Goal: Information Seeking & Learning: Learn about a topic

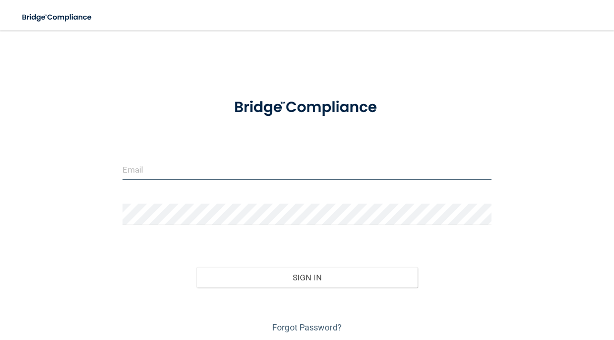
click at [278, 171] on input "email" at bounding box center [306, 169] width 368 height 21
type input "[EMAIL_ADDRESS][DOMAIN_NAME]"
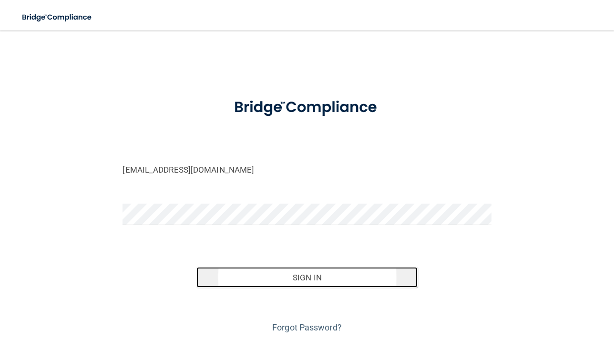
click at [285, 275] on button "Sign In" at bounding box center [306, 277] width 221 height 21
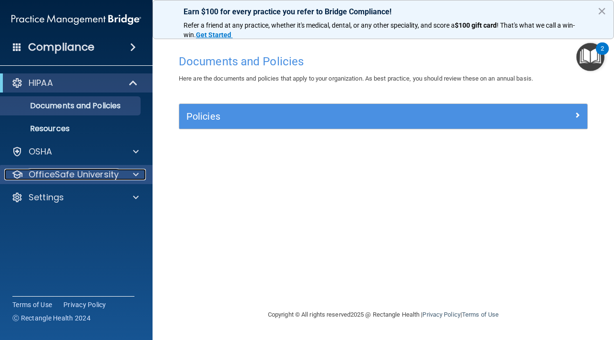
click at [115, 172] on p "OfficeSafe University" at bounding box center [74, 174] width 90 height 11
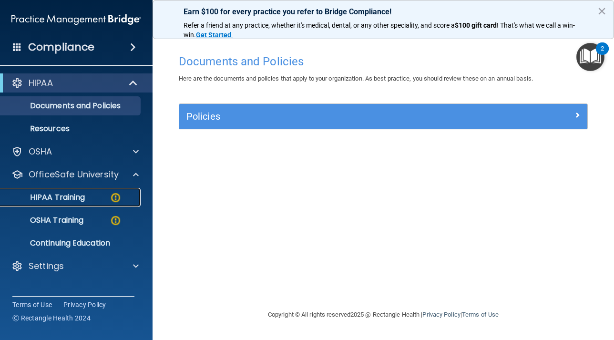
click at [109, 199] on div "HIPAA Training" at bounding box center [71, 197] width 130 height 10
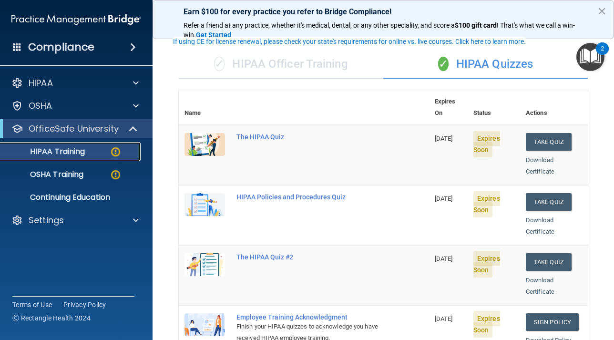
scroll to position [55, 0]
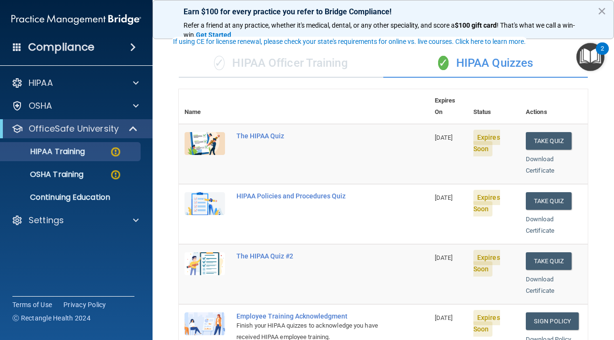
click at [210, 132] on img at bounding box center [204, 143] width 40 height 23
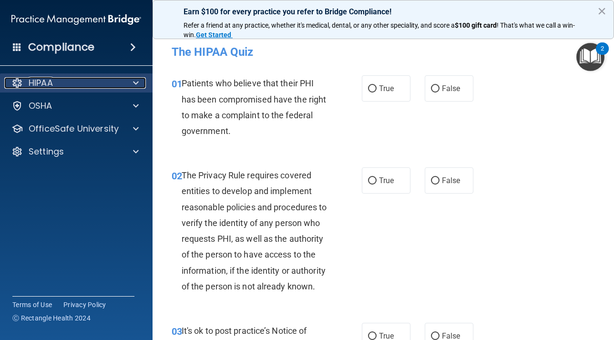
click at [133, 85] on span at bounding box center [136, 82] width 6 height 11
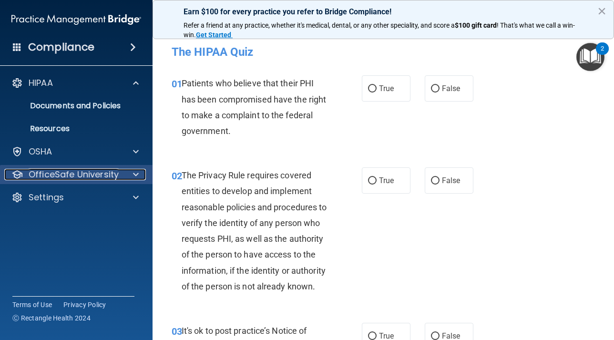
click at [118, 173] on div "OfficeSafe University" at bounding box center [63, 174] width 118 height 11
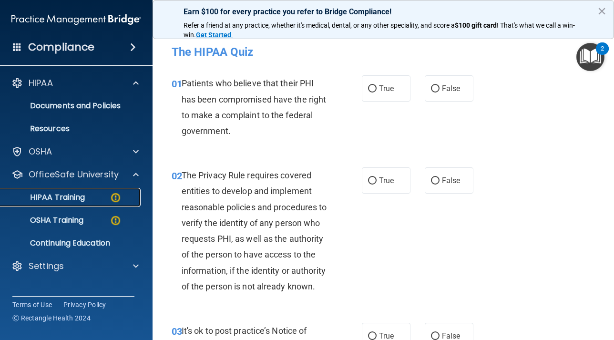
click at [75, 196] on p "HIPAA Training" at bounding box center [45, 197] width 79 height 10
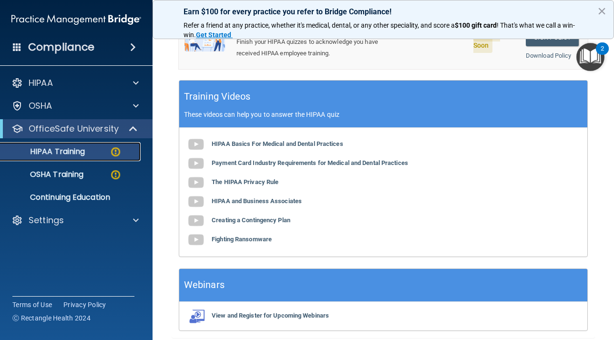
scroll to position [388, 0]
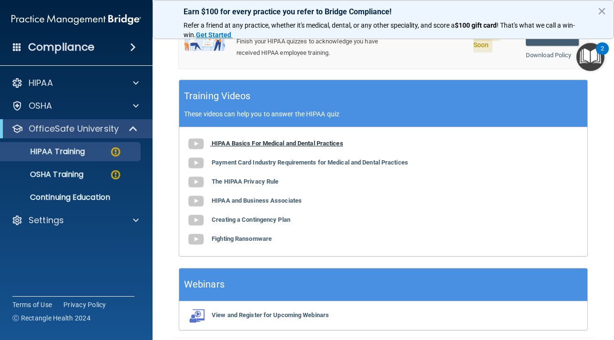
click at [239, 140] on b "HIPAA Basics For Medical and Dental Practices" at bounding box center [277, 143] width 131 height 7
click at [195, 153] on img at bounding box center [195, 162] width 19 height 19
click at [202, 172] on img at bounding box center [195, 181] width 19 height 19
click at [194, 192] on img at bounding box center [195, 201] width 19 height 19
click at [198, 211] on img at bounding box center [195, 220] width 19 height 19
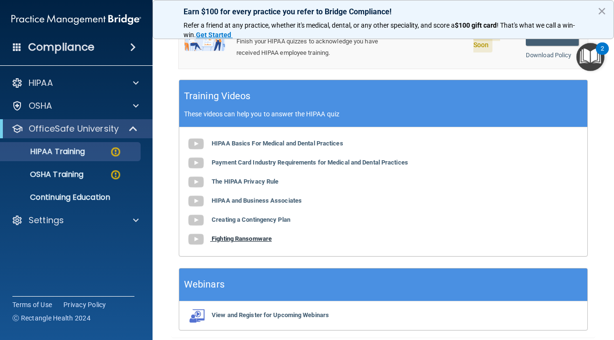
click at [196, 230] on img at bounding box center [195, 239] width 19 height 19
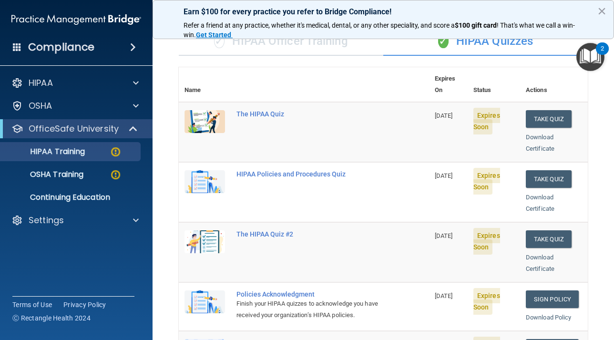
scroll to position [77, 0]
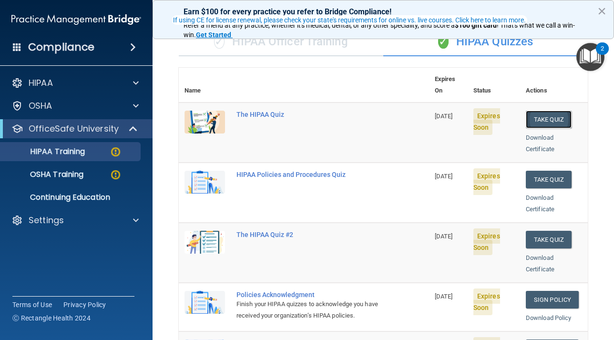
click at [538, 112] on button "Take Quiz" at bounding box center [549, 120] width 46 height 18
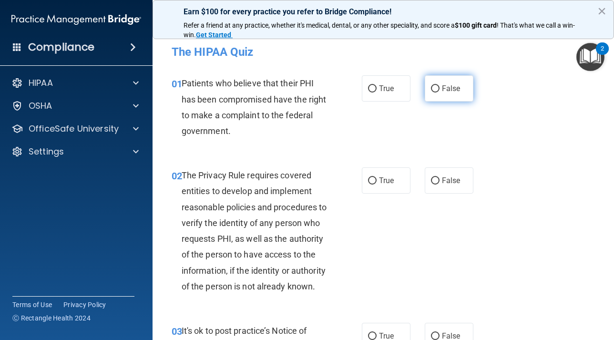
click at [435, 87] on input "False" at bounding box center [435, 88] width 9 height 7
radio input "true"
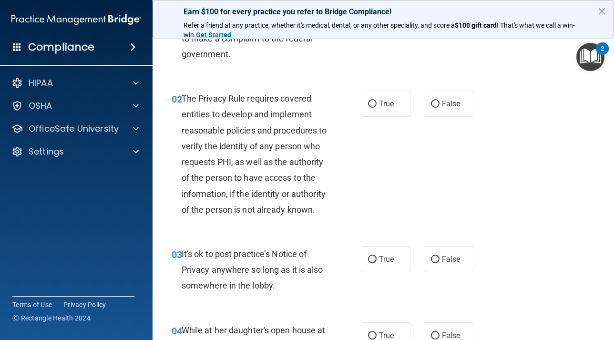
scroll to position [86, 0]
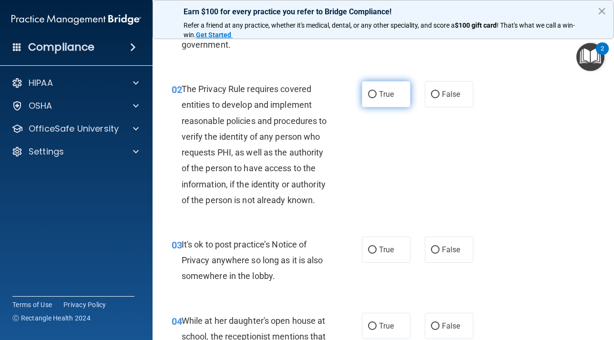
click at [371, 102] on label "True" at bounding box center [386, 94] width 49 height 26
click at [371, 98] on input "True" at bounding box center [372, 94] width 9 height 7
radio input "true"
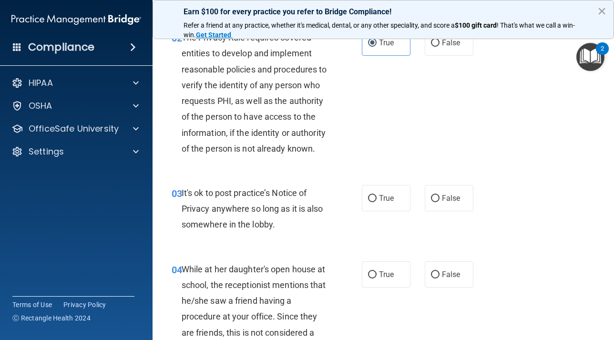
scroll to position [152, 0]
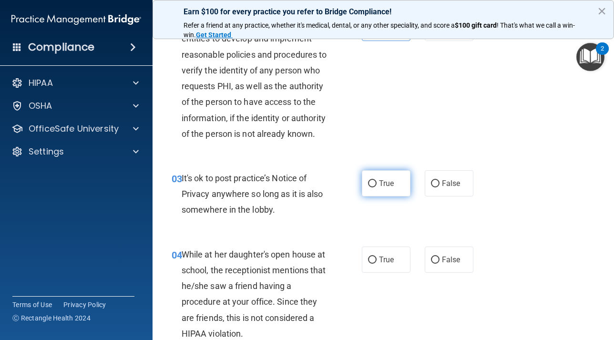
click at [369, 187] on input "True" at bounding box center [372, 183] width 9 height 7
radio input "true"
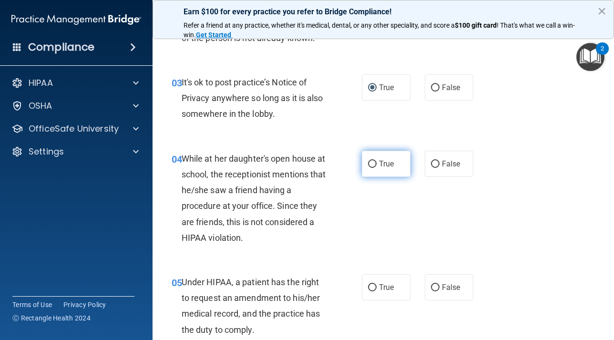
scroll to position [257, 0]
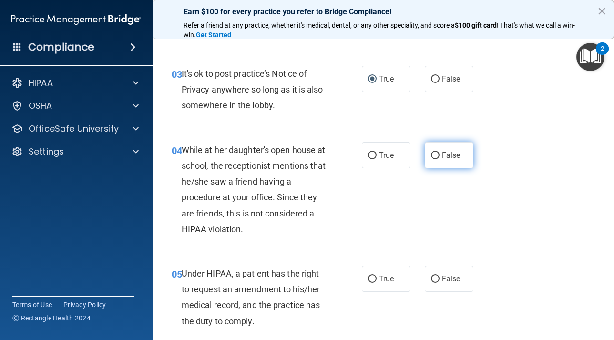
click at [435, 159] on input "False" at bounding box center [435, 155] width 9 height 7
radio input "true"
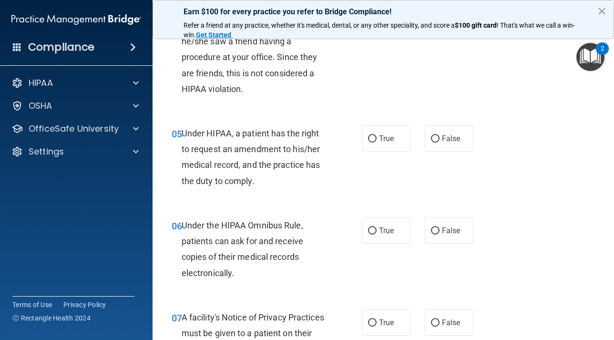
scroll to position [398, 0]
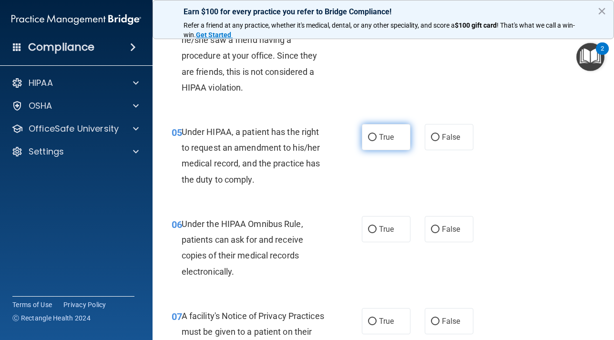
click at [372, 141] on input "True" at bounding box center [372, 137] width 9 height 7
radio input "true"
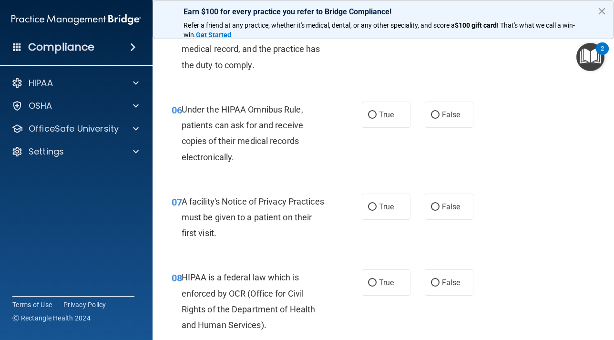
scroll to position [520, 0]
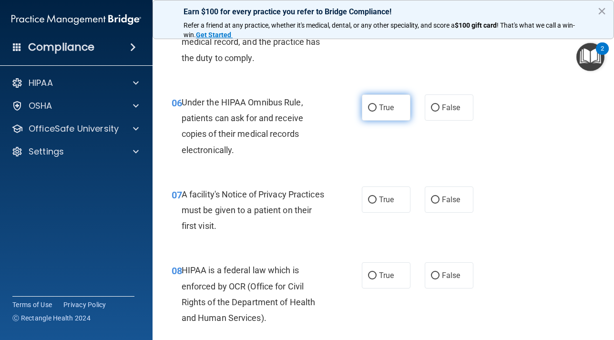
click at [373, 111] on input "True" at bounding box center [372, 107] width 9 height 7
radio input "true"
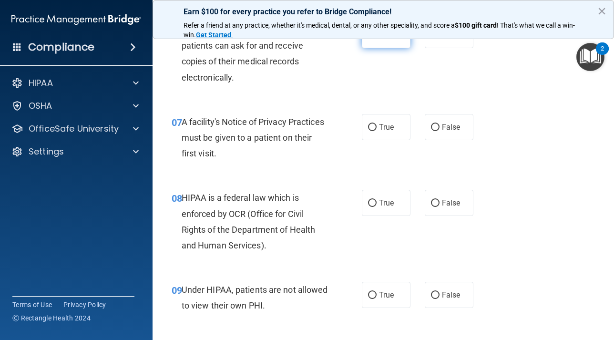
scroll to position [597, 0]
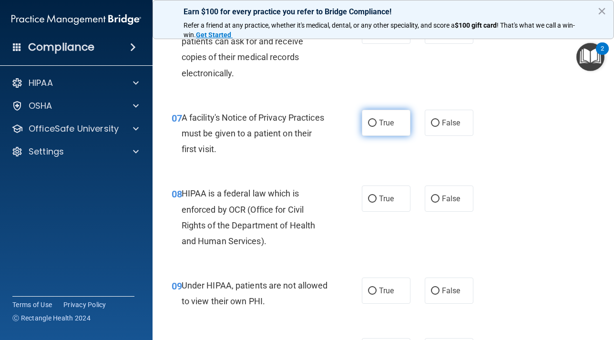
click at [370, 127] on input "True" at bounding box center [372, 123] width 9 height 7
radio input "true"
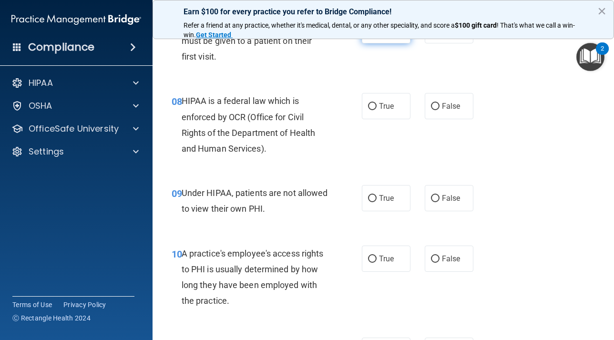
scroll to position [689, 0]
click at [374, 110] on input "True" at bounding box center [372, 105] width 9 height 7
radio input "true"
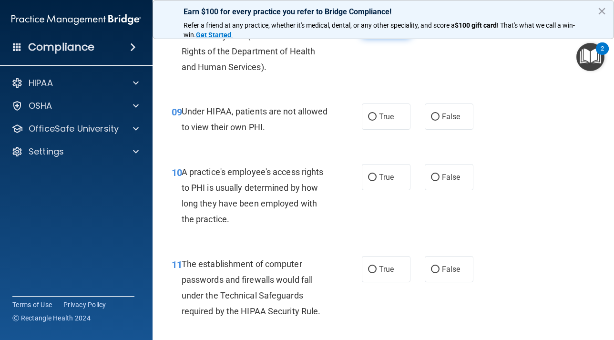
scroll to position [770, 0]
click at [433, 121] on input "False" at bounding box center [435, 117] width 9 height 7
radio input "true"
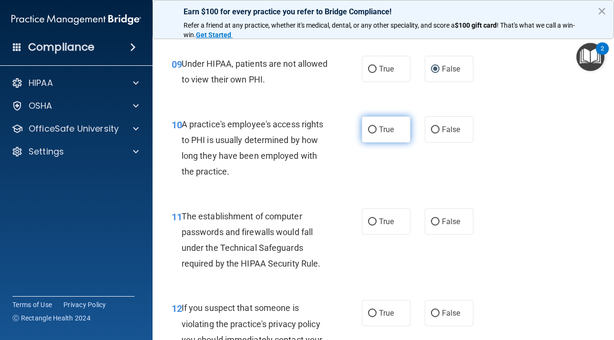
scroll to position [815, 0]
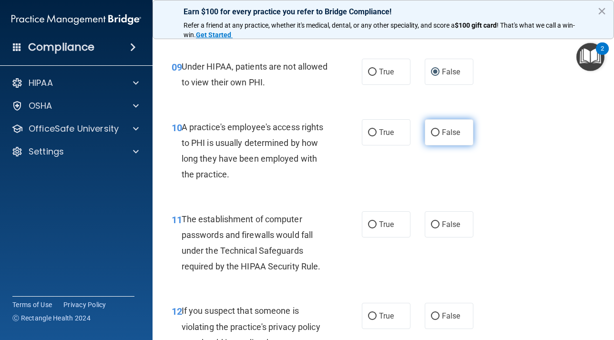
click at [435, 136] on input "False" at bounding box center [435, 132] width 9 height 7
radio input "true"
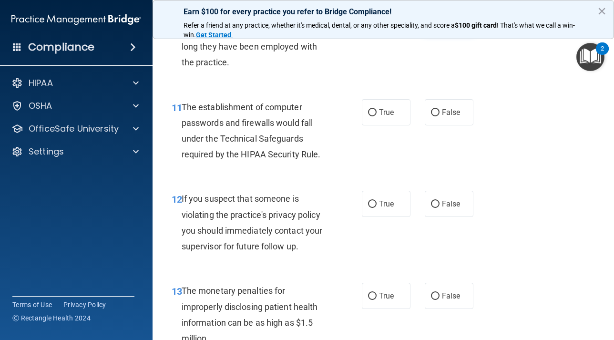
scroll to position [929, 0]
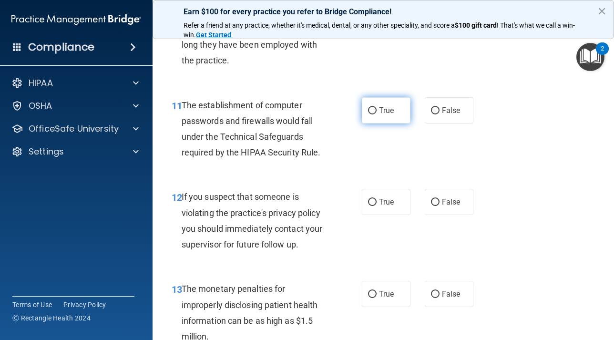
click at [372, 114] on input "True" at bounding box center [372, 110] width 9 height 7
radio input "true"
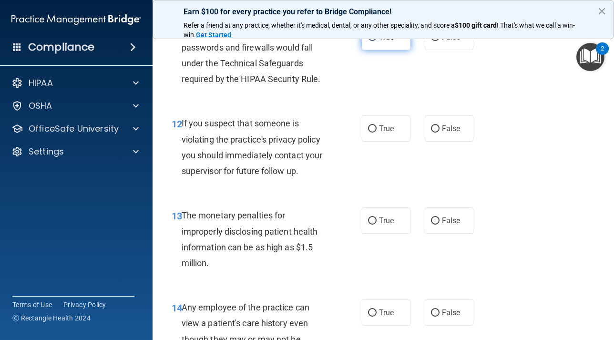
scroll to position [1003, 0]
click at [373, 132] on input "True" at bounding box center [372, 128] width 9 height 7
radio input "true"
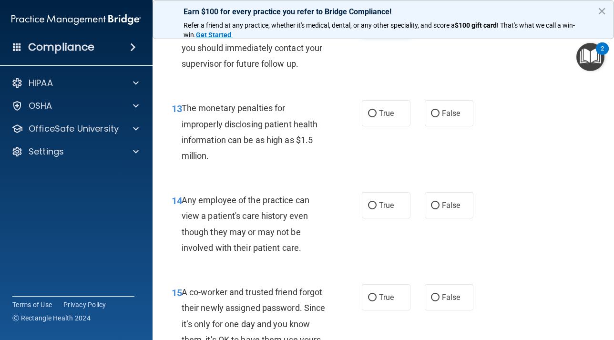
scroll to position [1117, 0]
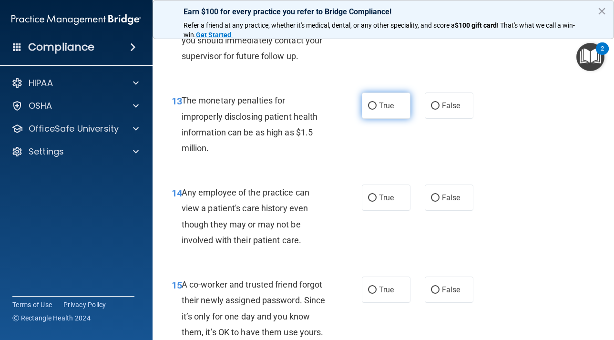
click at [374, 110] on input "True" at bounding box center [372, 105] width 9 height 7
radio input "true"
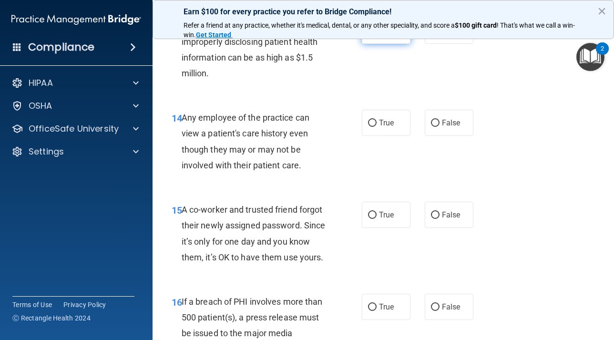
scroll to position [1192, 0]
click at [434, 136] on label "False" at bounding box center [449, 123] width 49 height 26
click at [434, 127] on input "False" at bounding box center [435, 123] width 9 height 7
radio input "true"
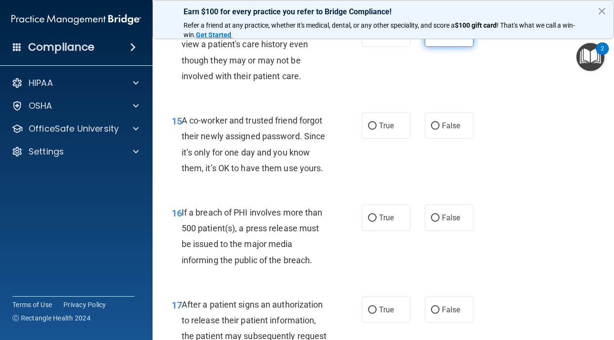
scroll to position [1283, 0]
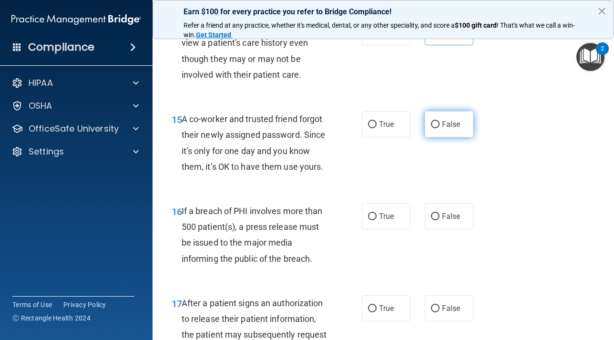
click at [434, 128] on input "False" at bounding box center [435, 124] width 9 height 7
radio input "true"
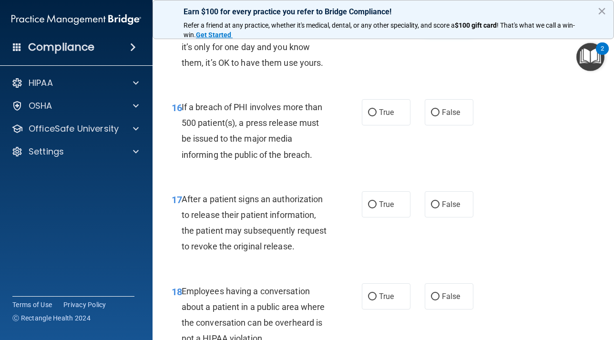
scroll to position [1388, 0]
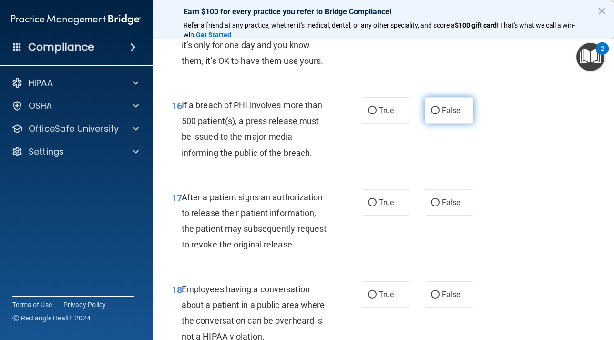
click at [435, 114] on input "False" at bounding box center [435, 110] width 9 height 7
radio input "true"
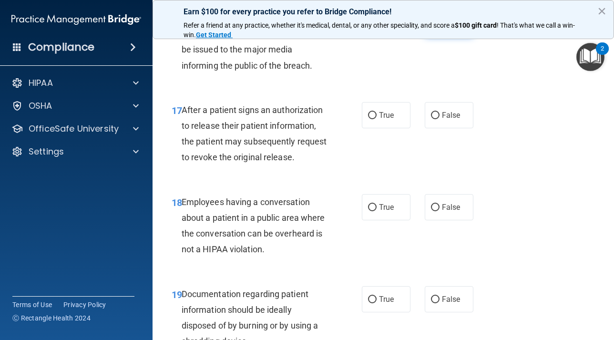
scroll to position [1478, 0]
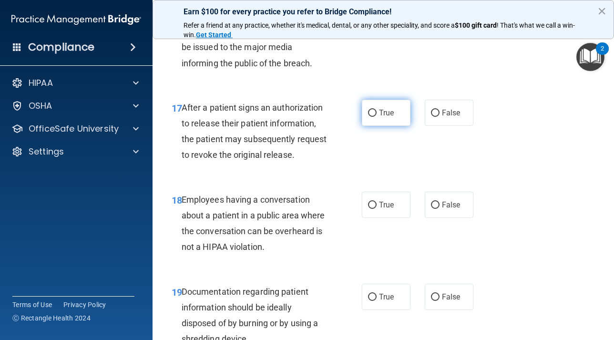
click at [375, 117] on input "True" at bounding box center [372, 113] width 9 height 7
radio input "true"
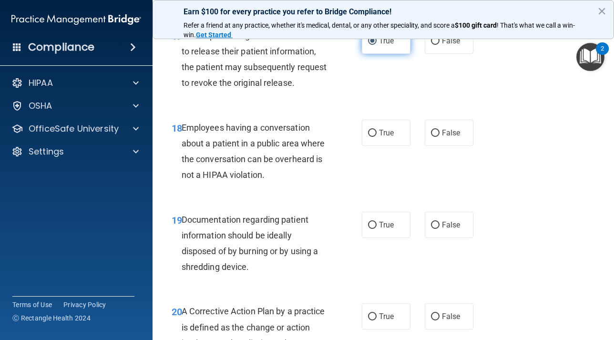
scroll to position [1556, 0]
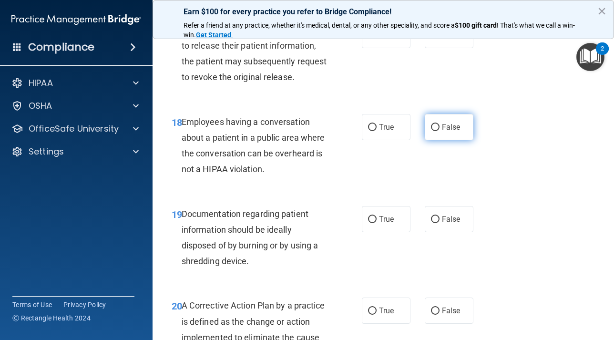
click at [435, 131] on input "False" at bounding box center [435, 127] width 9 height 7
radio input "true"
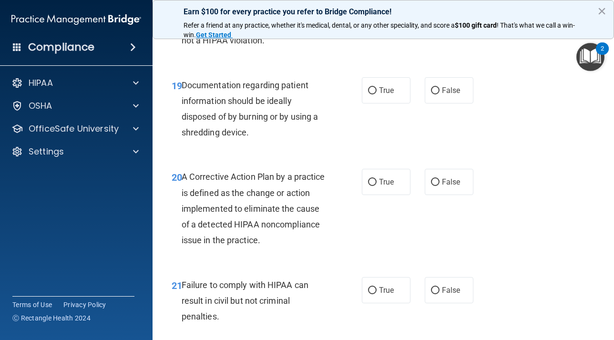
scroll to position [1687, 0]
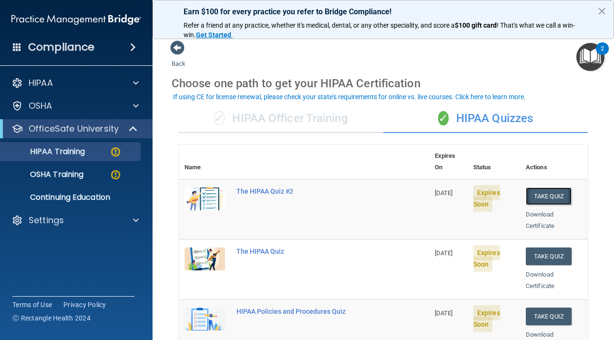
click at [542, 187] on button "Take Quiz" at bounding box center [549, 196] width 46 height 18
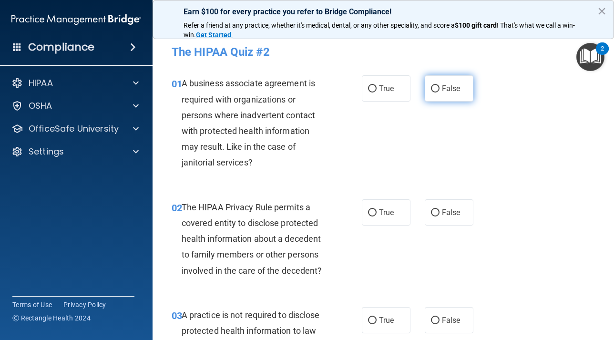
click at [434, 91] on input "False" at bounding box center [435, 88] width 9 height 7
radio input "true"
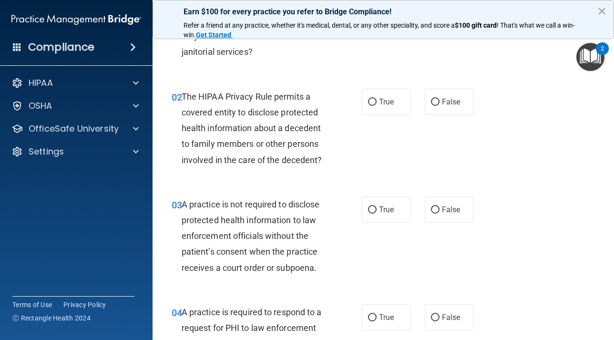
scroll to position [122, 0]
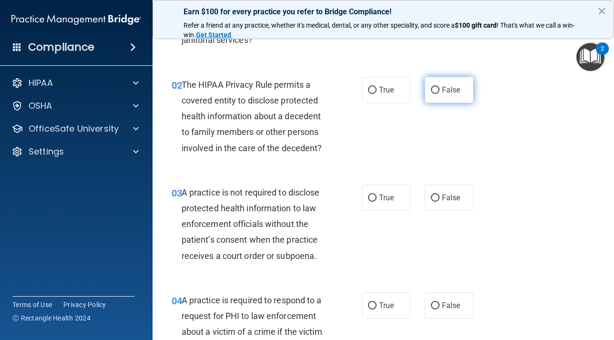
click at [434, 91] on input "False" at bounding box center [435, 90] width 9 height 7
radio input "true"
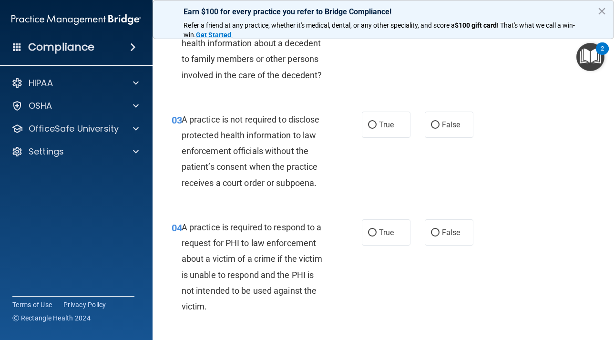
scroll to position [196, 0]
click at [434, 124] on input "False" at bounding box center [435, 124] width 9 height 7
radio input "true"
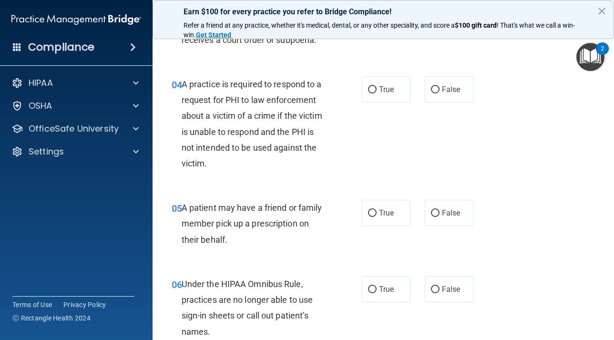
scroll to position [339, 0]
click at [436, 88] on input "False" at bounding box center [435, 89] width 9 height 7
radio input "true"
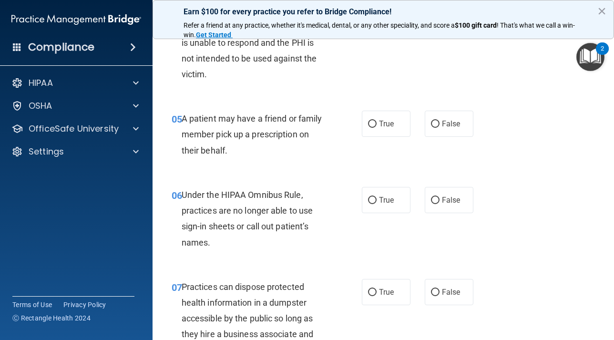
scroll to position [429, 0]
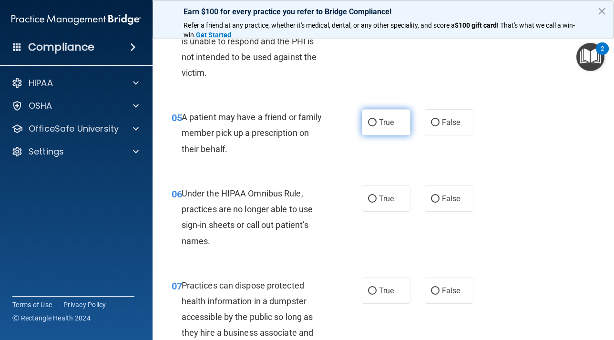
click at [373, 120] on input "True" at bounding box center [372, 122] width 9 height 7
radio input "true"
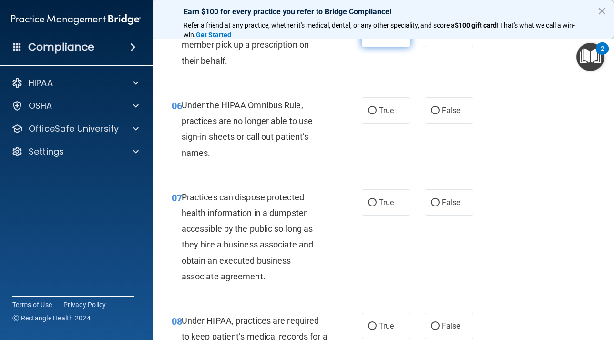
scroll to position [518, 0]
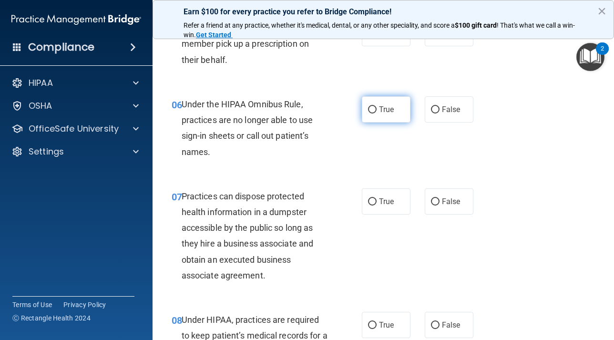
click at [370, 110] on input "True" at bounding box center [372, 109] width 9 height 7
radio input "true"
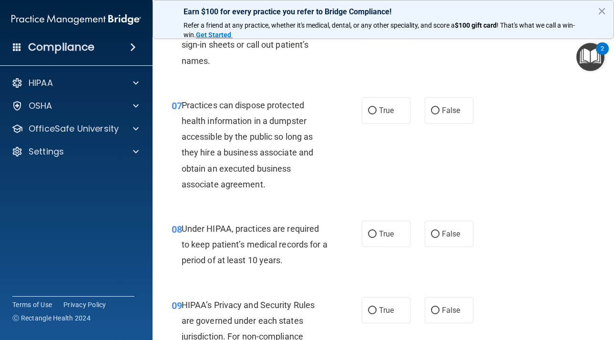
scroll to position [612, 0]
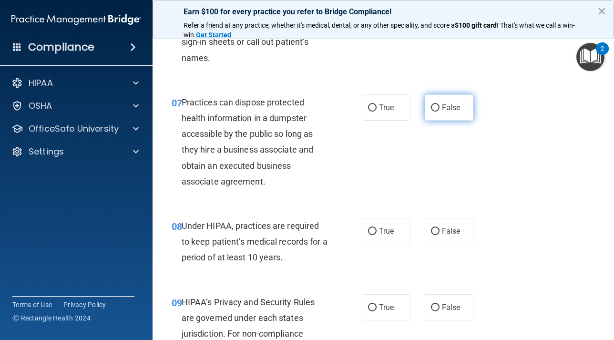
click at [433, 109] on input "False" at bounding box center [435, 107] width 9 height 7
radio input "true"
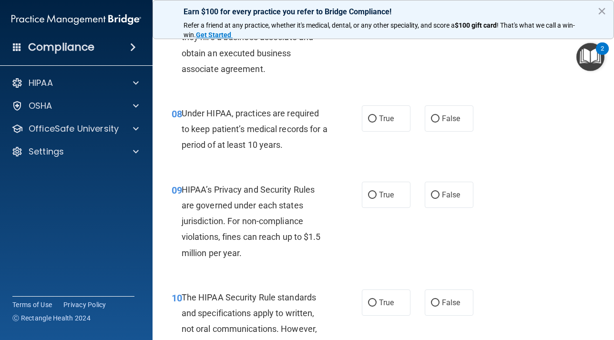
scroll to position [728, 0]
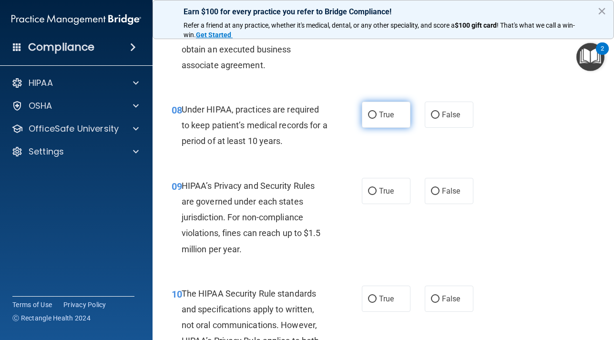
click at [373, 114] on input "True" at bounding box center [372, 114] width 9 height 7
radio input "true"
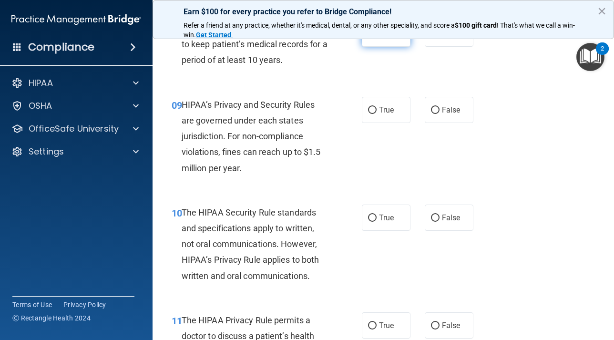
scroll to position [814, 0]
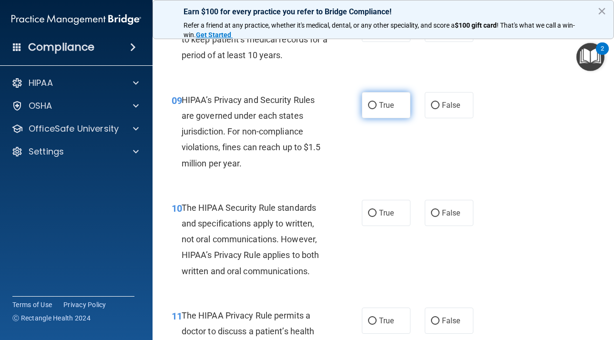
click at [372, 106] on input "True" at bounding box center [372, 105] width 9 height 7
radio input "true"
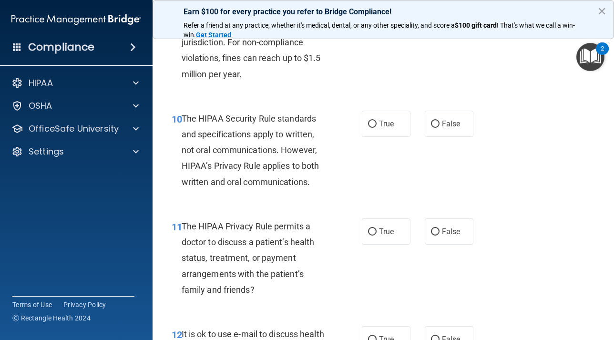
scroll to position [903, 0]
click at [372, 126] on input "True" at bounding box center [372, 123] width 9 height 7
radio input "true"
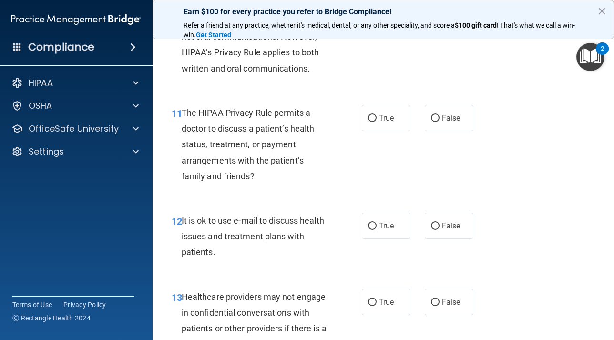
scroll to position [1021, 0]
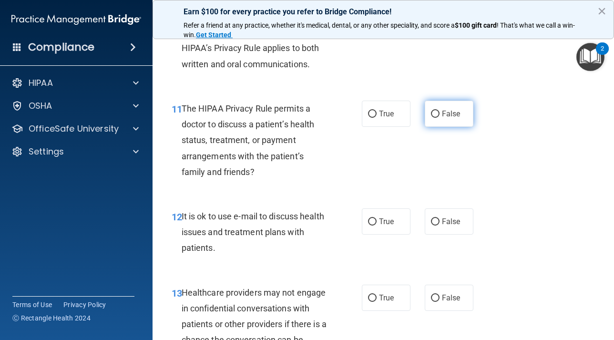
click at [433, 114] on input "False" at bounding box center [435, 114] width 9 height 7
radio input "true"
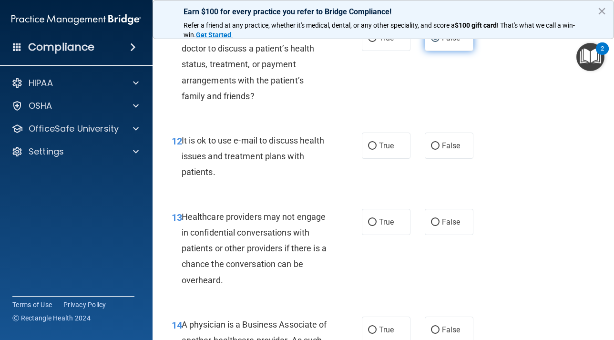
scroll to position [1097, 0]
click at [374, 146] on input "True" at bounding box center [372, 145] width 9 height 7
radio input "true"
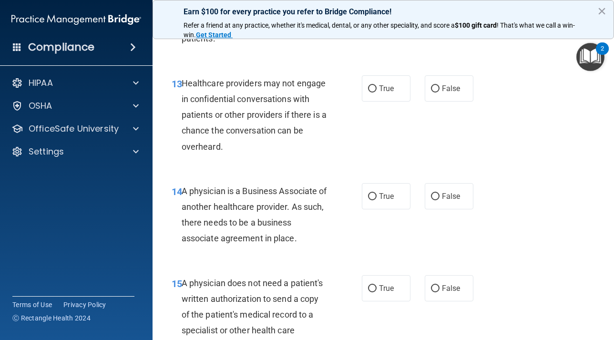
scroll to position [1228, 0]
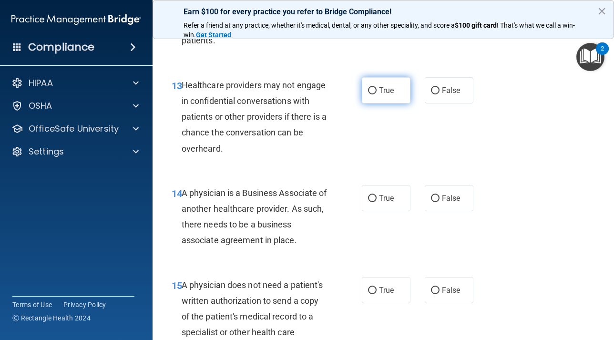
click at [372, 93] on input "True" at bounding box center [372, 90] width 9 height 7
radio input "true"
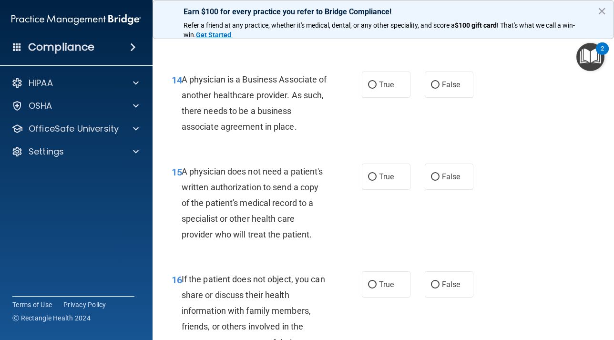
scroll to position [1339, 0]
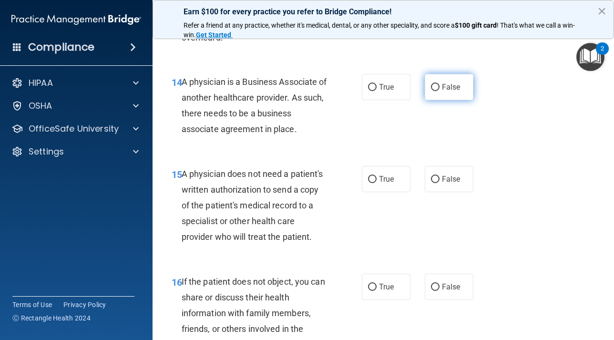
click at [435, 85] on input "False" at bounding box center [435, 87] width 9 height 7
radio input "true"
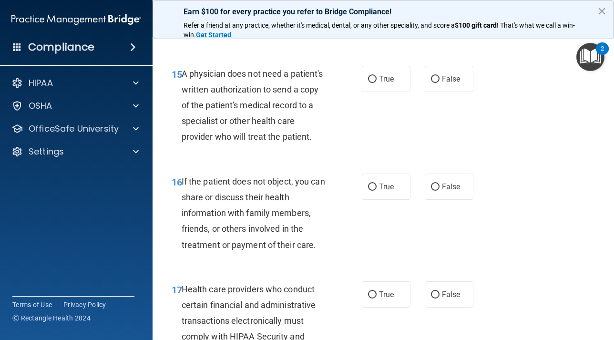
scroll to position [1440, 0]
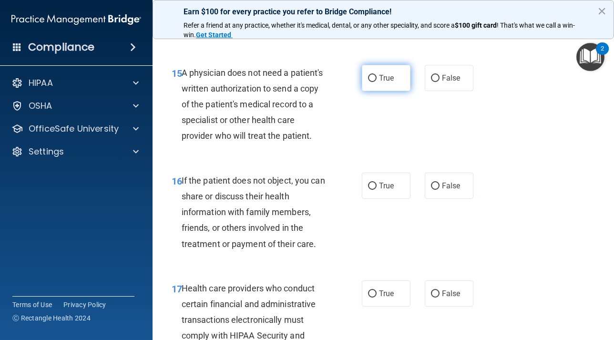
click at [373, 77] on input "True" at bounding box center [372, 78] width 9 height 7
radio input "true"
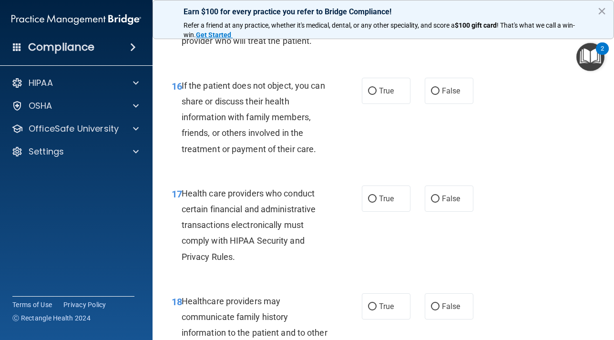
scroll to position [1537, 0]
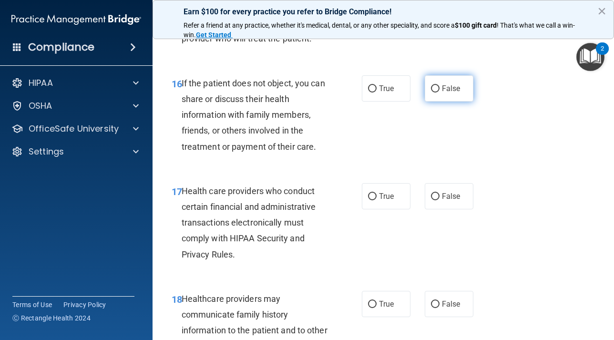
click at [436, 90] on input "False" at bounding box center [435, 88] width 9 height 7
radio input "true"
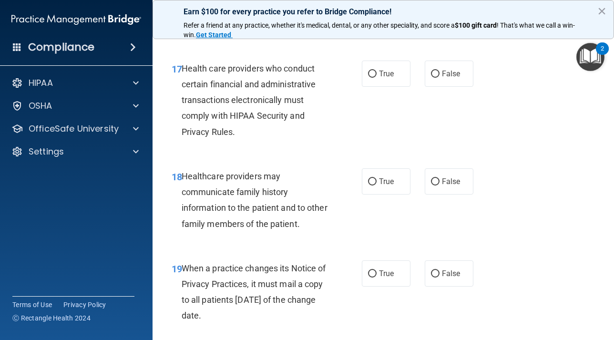
scroll to position [1665, 0]
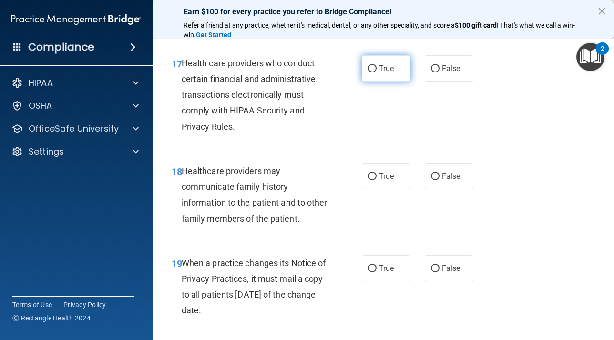
click at [369, 68] on input "True" at bounding box center [372, 68] width 9 height 7
radio input "true"
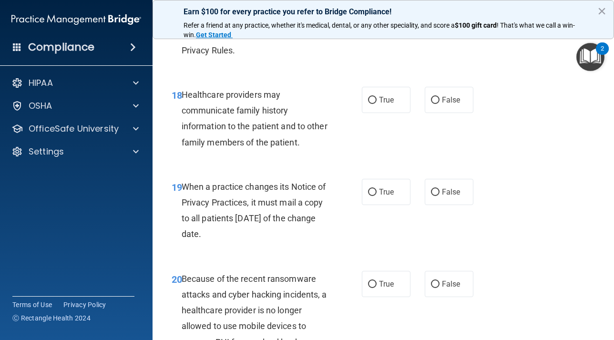
scroll to position [1746, 0]
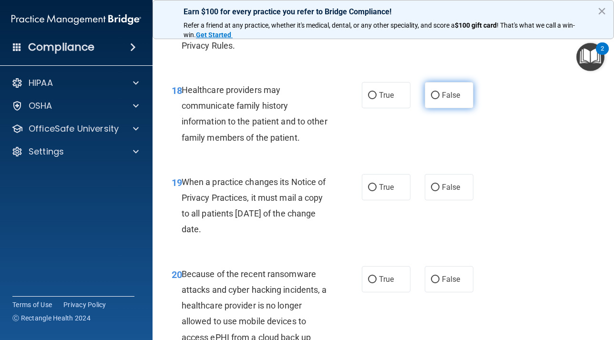
click at [432, 97] on input "False" at bounding box center [435, 95] width 9 height 7
radio input "true"
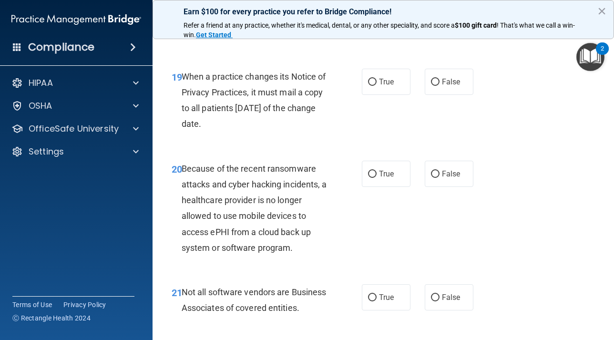
scroll to position [1851, 0]
click at [434, 81] on input "False" at bounding box center [435, 81] width 9 height 7
radio input "true"
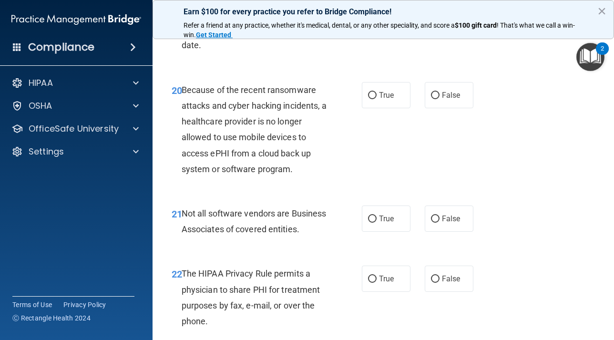
scroll to position [1929, 0]
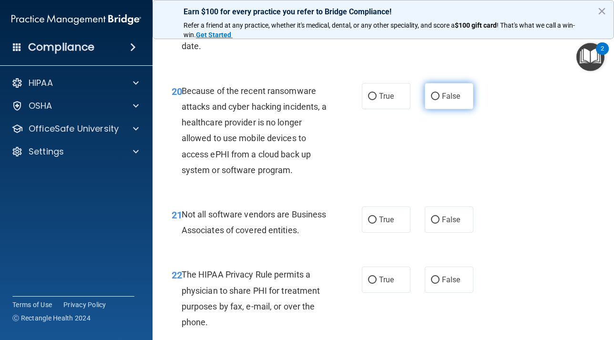
click at [434, 100] on label "False" at bounding box center [449, 96] width 49 height 26
click at [434, 100] on input "False" at bounding box center [435, 96] width 9 height 7
radio input "true"
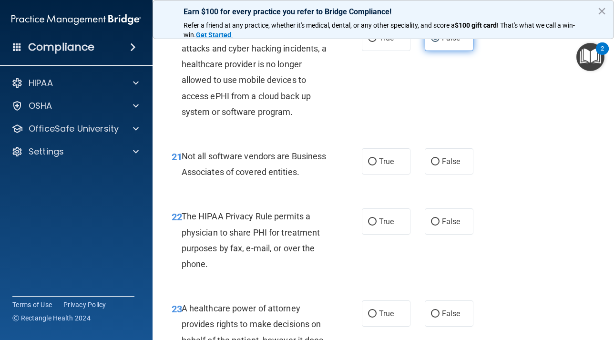
scroll to position [1994, 0]
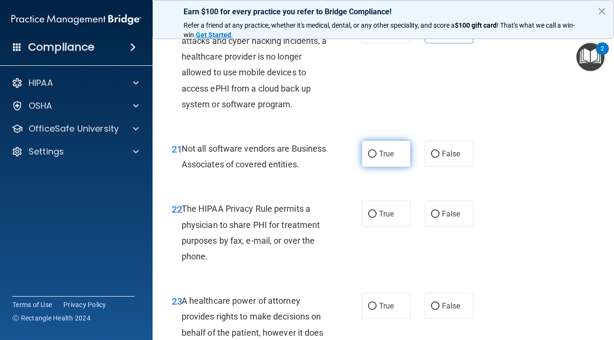
click at [372, 157] on input "True" at bounding box center [372, 154] width 9 height 7
radio input "true"
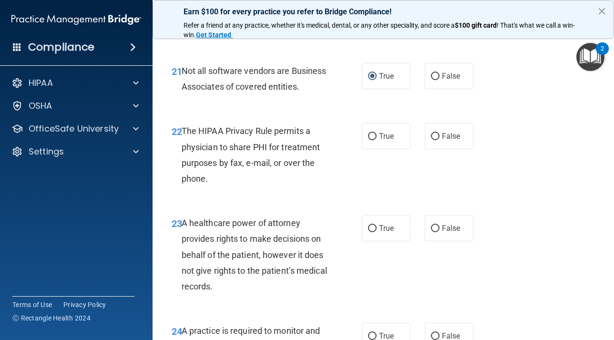
scroll to position [2070, 0]
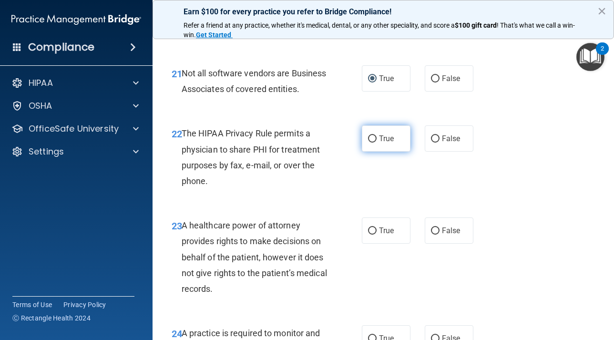
click at [375, 138] on input "True" at bounding box center [372, 138] width 9 height 7
radio input "true"
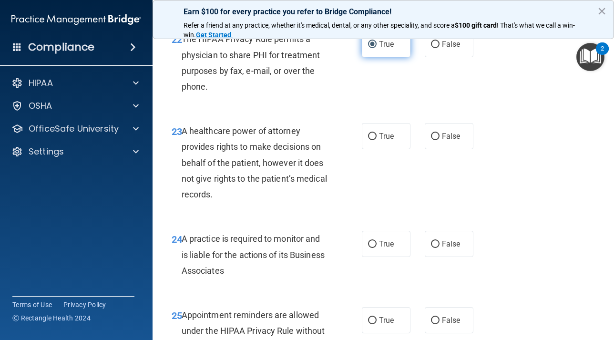
scroll to position [2167, 0]
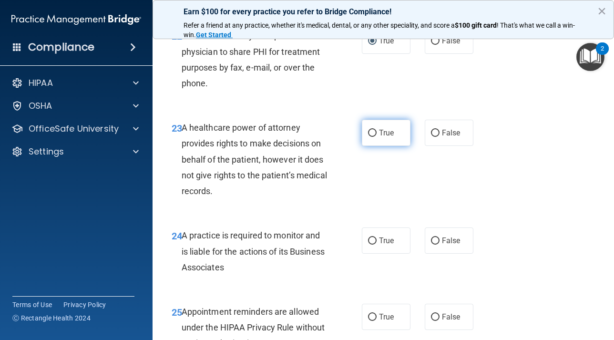
click at [373, 136] on input "True" at bounding box center [372, 133] width 9 height 7
radio input "true"
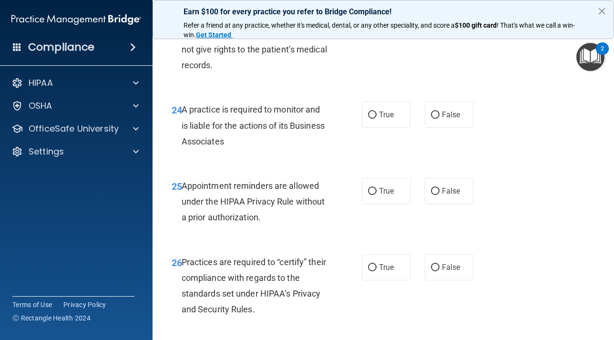
scroll to position [2297, 0]
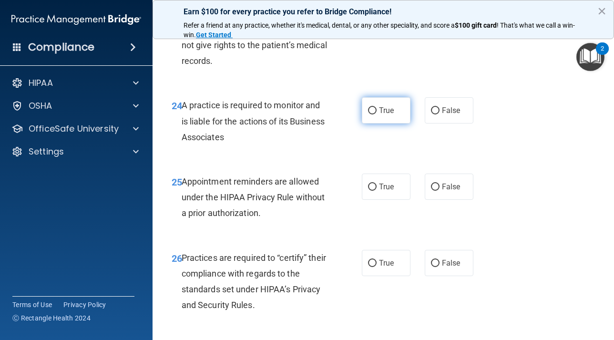
click at [372, 112] on input "True" at bounding box center [372, 110] width 9 height 7
radio input "true"
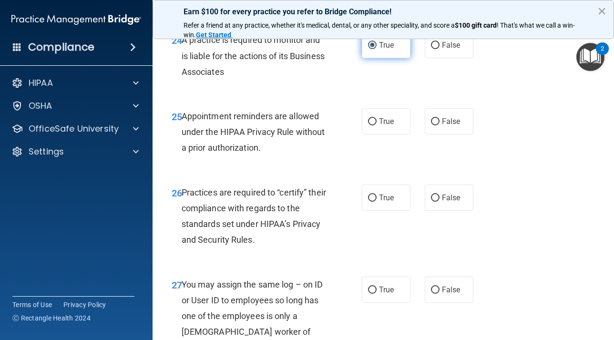
scroll to position [2366, 0]
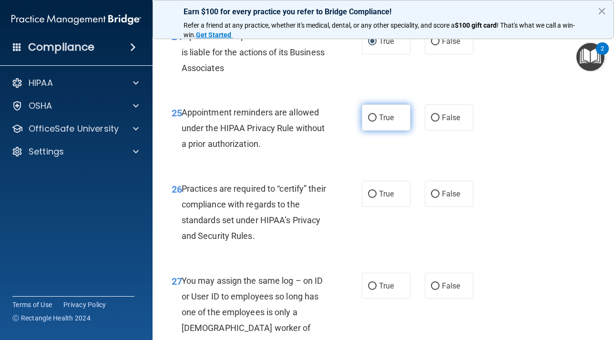
click at [372, 120] on input "True" at bounding box center [372, 117] width 9 height 7
radio input "true"
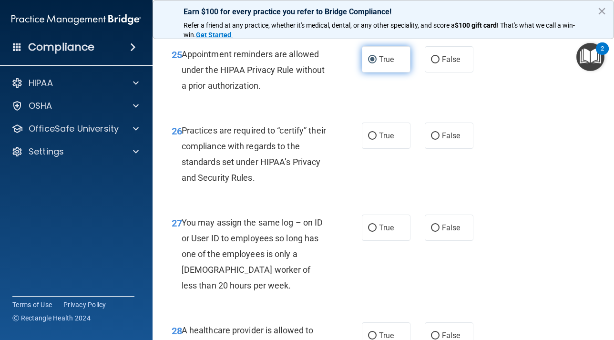
scroll to position [2425, 0]
click at [374, 133] on input "True" at bounding box center [372, 135] width 9 height 7
radio input "true"
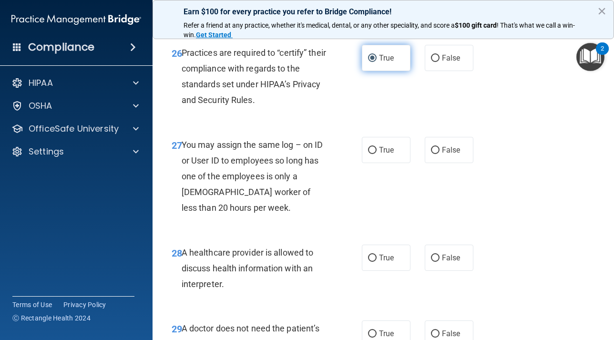
scroll to position [2505, 0]
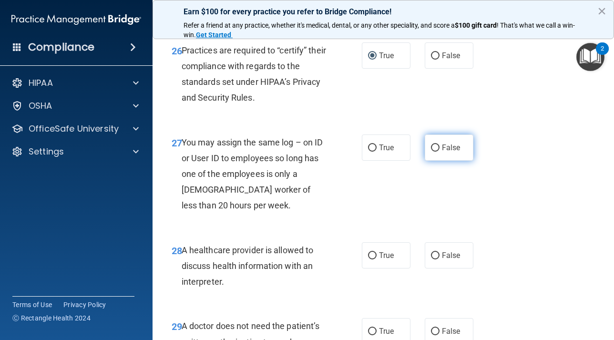
click at [435, 150] on input "False" at bounding box center [435, 147] width 9 height 7
radio input "true"
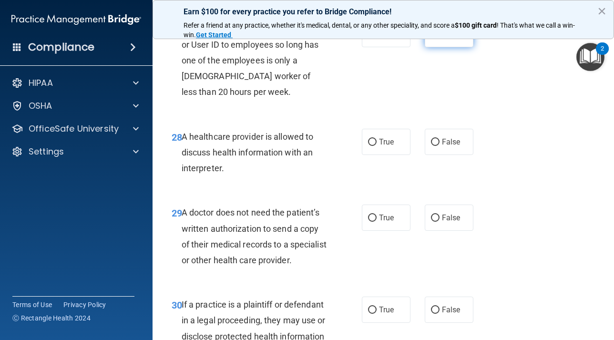
scroll to position [2619, 0]
click at [435, 144] on input "False" at bounding box center [435, 141] width 9 height 7
radio input "true"
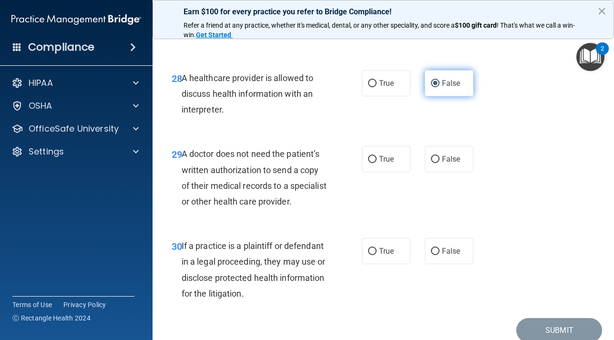
scroll to position [2710, 0]
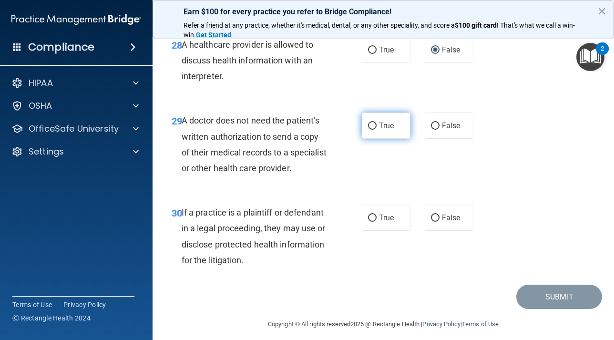
click at [371, 127] on input "True" at bounding box center [372, 125] width 9 height 7
radio input "true"
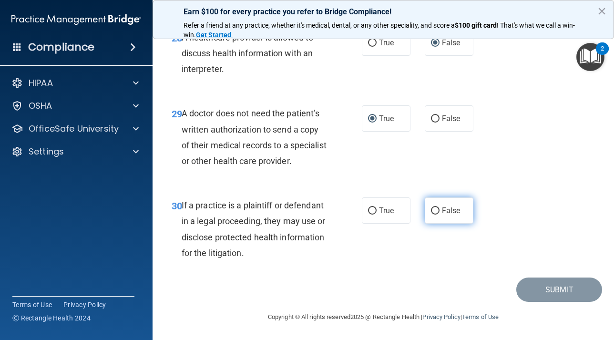
click at [439, 212] on input "False" at bounding box center [435, 210] width 9 height 7
radio input "true"
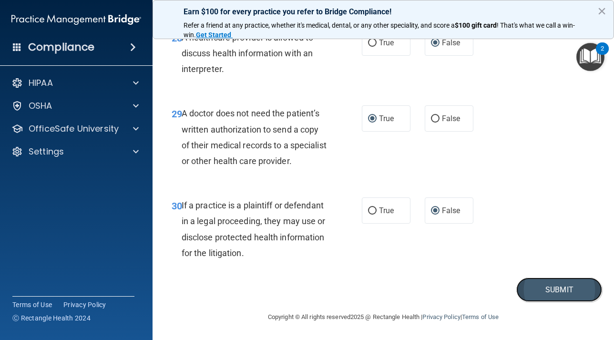
click at [535, 284] on button "Submit" at bounding box center [559, 289] width 86 height 24
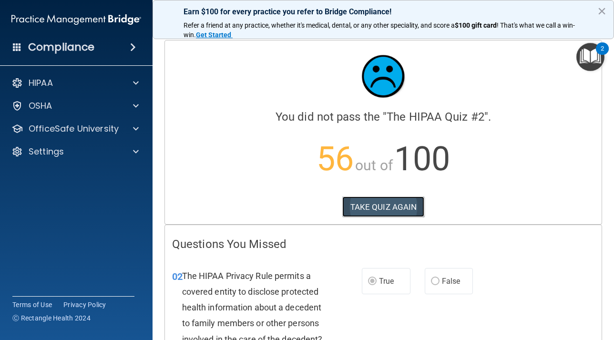
click at [372, 209] on button "TAKE QUIZ AGAIN" at bounding box center [383, 206] width 82 height 21
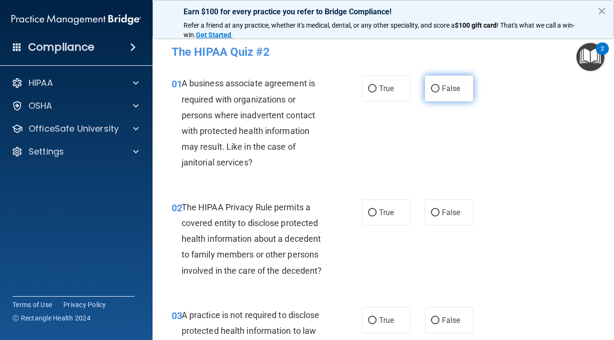
click at [435, 91] on input "False" at bounding box center [435, 88] width 9 height 7
radio input "true"
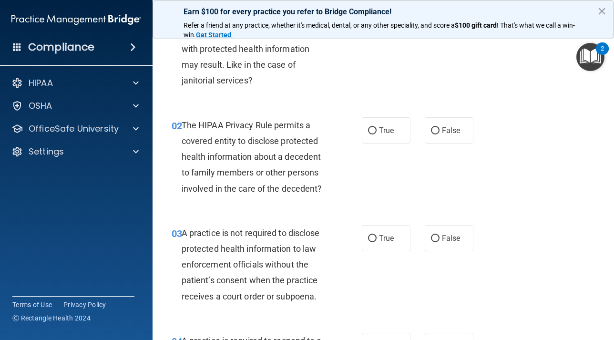
scroll to position [82, 0]
click at [374, 131] on input "True" at bounding box center [372, 130] width 9 height 7
radio input "true"
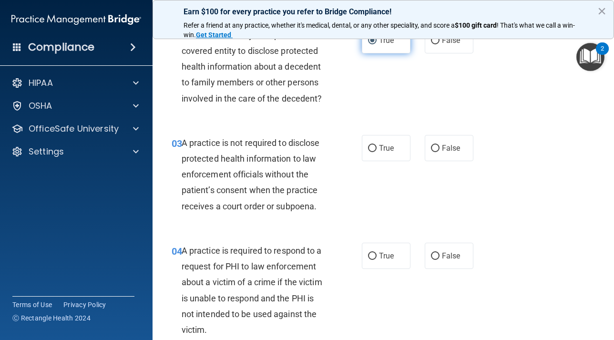
scroll to position [179, 0]
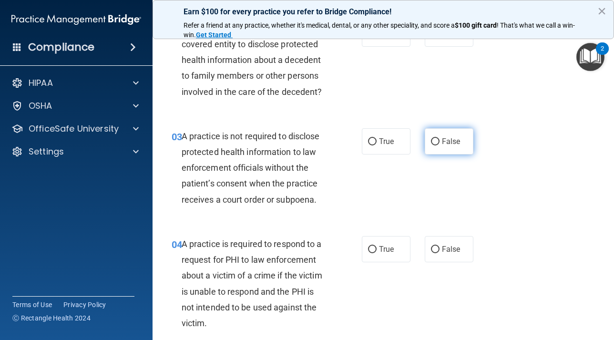
click at [435, 143] on input "False" at bounding box center [435, 141] width 9 height 7
radio input "true"
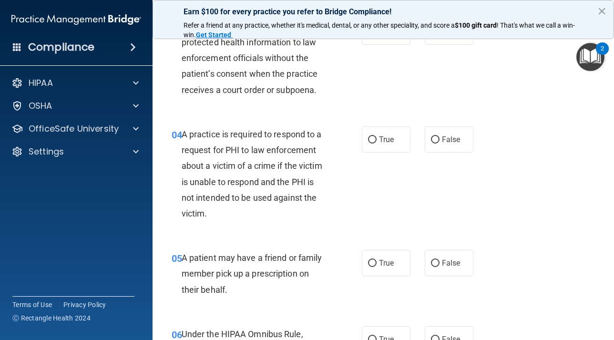
scroll to position [293, 0]
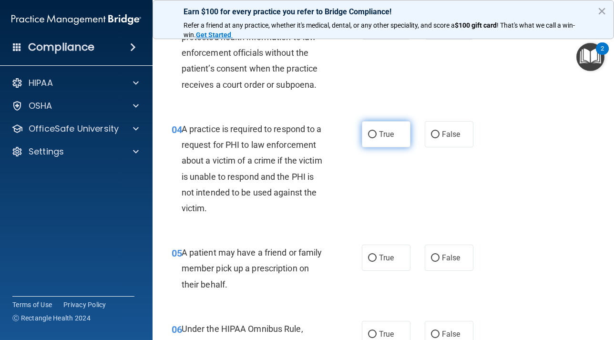
click at [374, 132] on input "True" at bounding box center [372, 134] width 9 height 7
radio input "true"
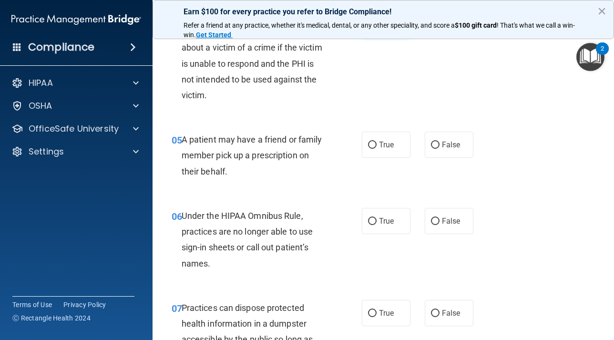
scroll to position [413, 0]
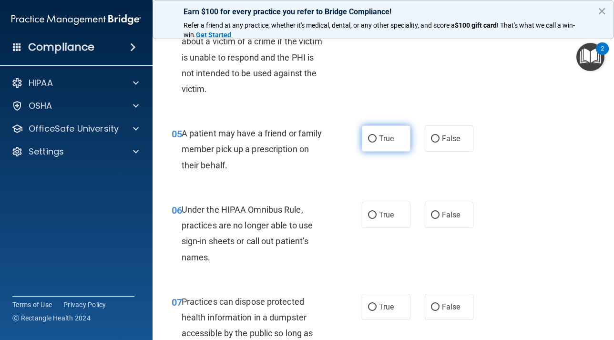
click at [373, 140] on input "True" at bounding box center [372, 138] width 9 height 7
radio input "true"
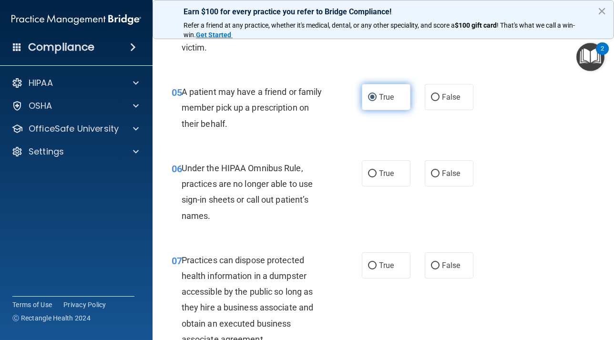
scroll to position [461, 0]
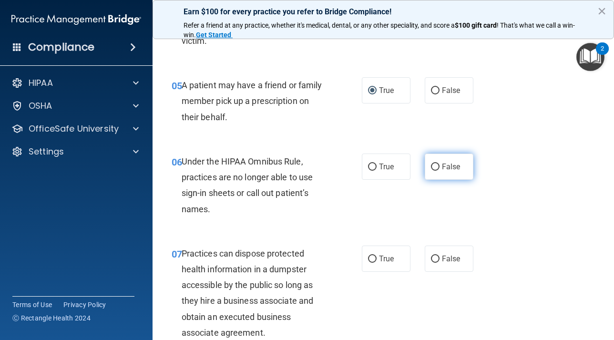
click at [432, 165] on input "False" at bounding box center [435, 166] width 9 height 7
radio input "true"
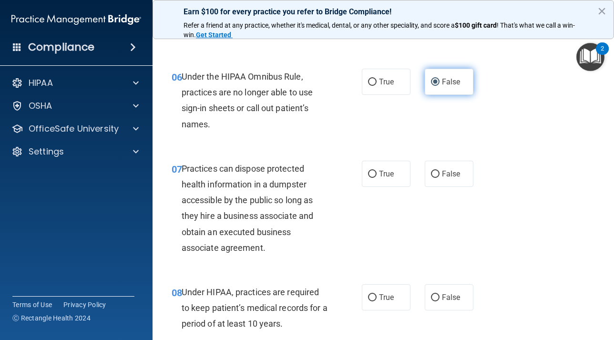
scroll to position [550, 0]
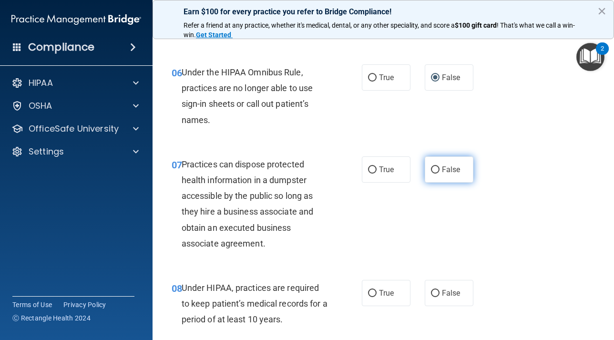
click at [433, 174] on label "False" at bounding box center [449, 169] width 49 height 26
click at [433, 173] on input "False" at bounding box center [435, 169] width 9 height 7
radio input "true"
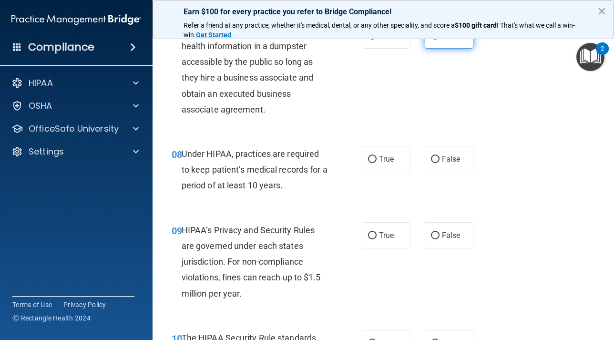
scroll to position [688, 0]
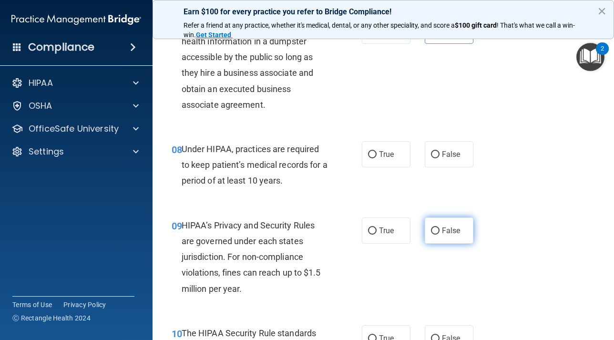
click at [434, 232] on input "False" at bounding box center [435, 230] width 9 height 7
radio input "true"
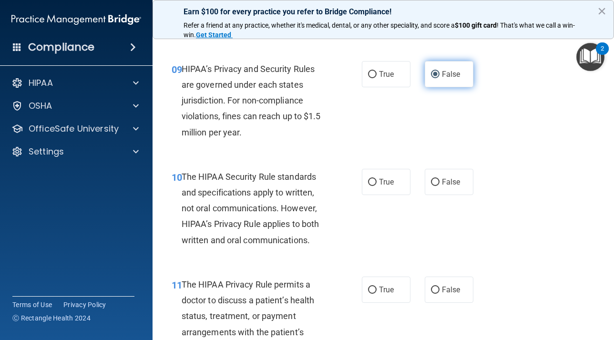
scroll to position [855, 0]
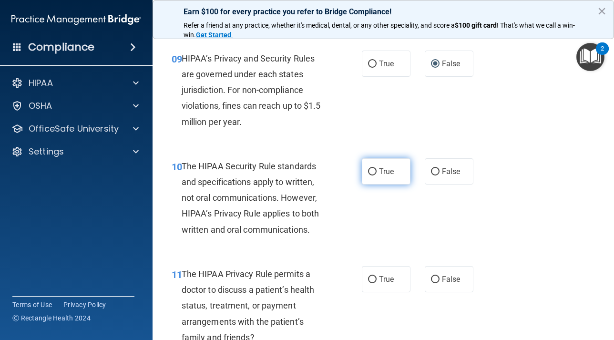
click at [373, 171] on input "True" at bounding box center [372, 171] width 9 height 7
radio input "true"
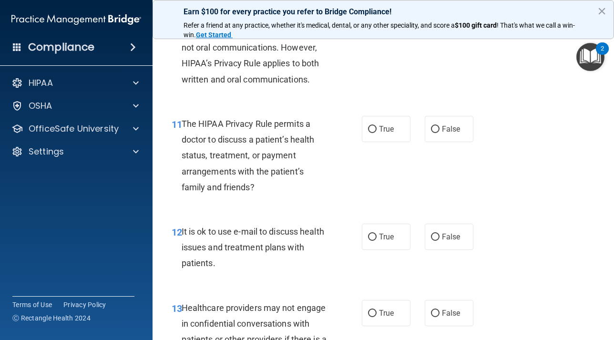
scroll to position [1015, 0]
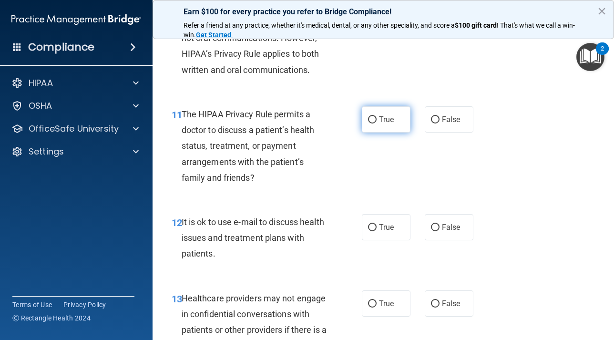
click at [373, 121] on input "True" at bounding box center [372, 119] width 9 height 7
radio input "true"
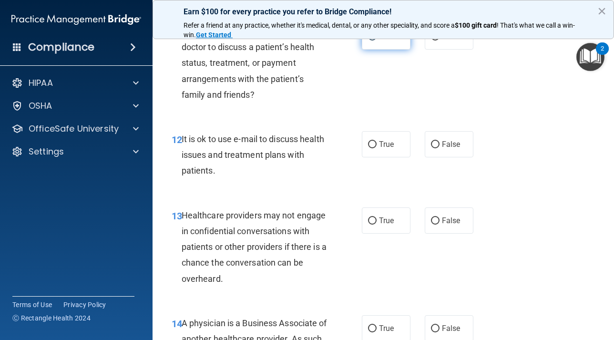
scroll to position [1113, 0]
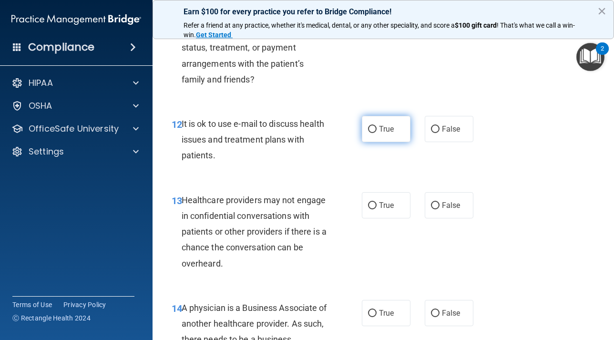
click at [372, 131] on input "True" at bounding box center [372, 129] width 9 height 7
radio input "true"
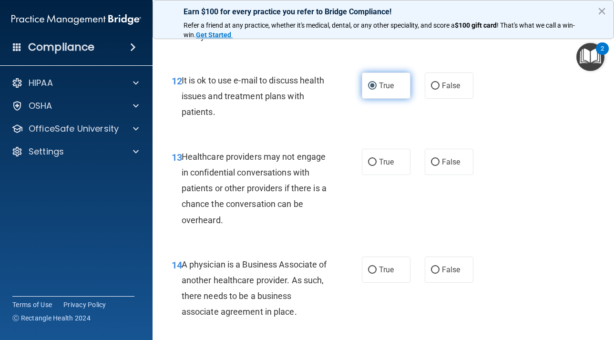
scroll to position [1161, 0]
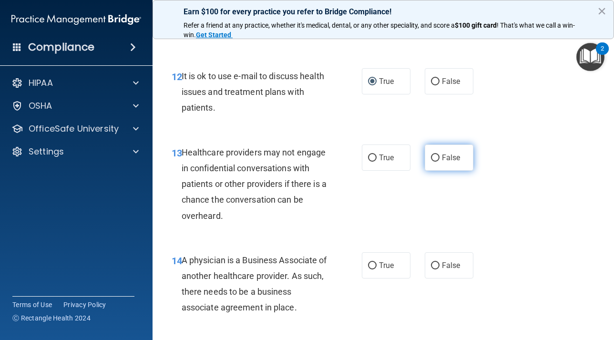
click at [433, 162] on label "False" at bounding box center [449, 157] width 49 height 26
click at [433, 162] on input "False" at bounding box center [435, 157] width 9 height 7
radio input "true"
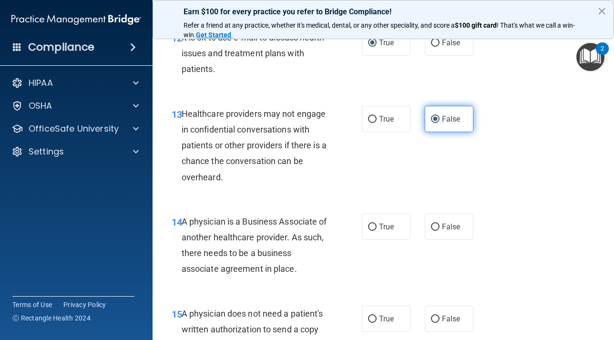
scroll to position [1229, 0]
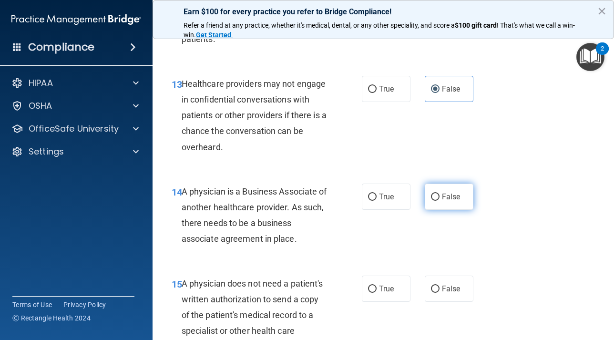
click at [435, 196] on input "False" at bounding box center [435, 196] width 9 height 7
radio input "true"
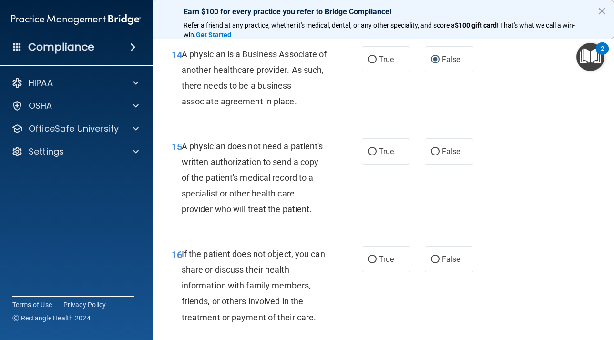
scroll to position [1367, 0]
click at [373, 152] on input "True" at bounding box center [372, 151] width 9 height 7
radio input "true"
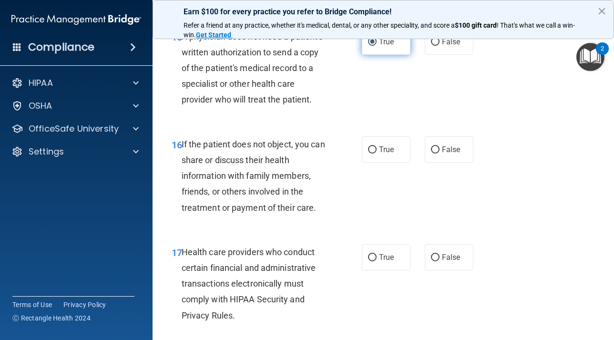
scroll to position [1480, 0]
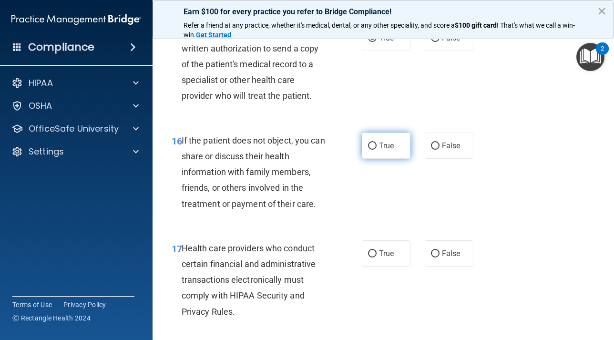
click at [372, 144] on input "True" at bounding box center [372, 145] width 9 height 7
radio input "true"
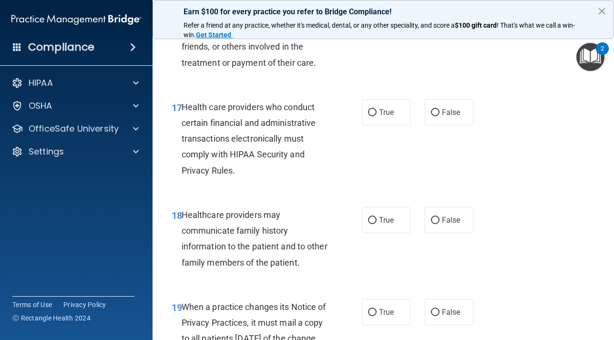
scroll to position [1621, 0]
click at [369, 113] on input "True" at bounding box center [372, 112] width 9 height 7
radio input "true"
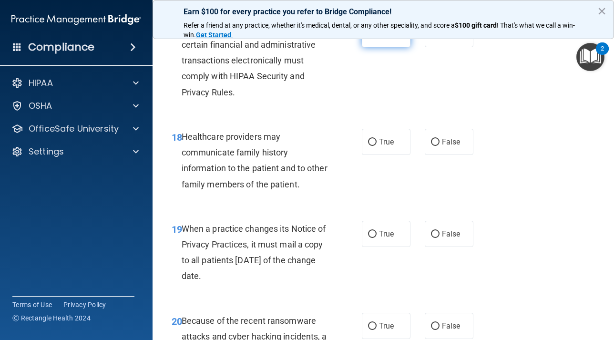
scroll to position [1701, 0]
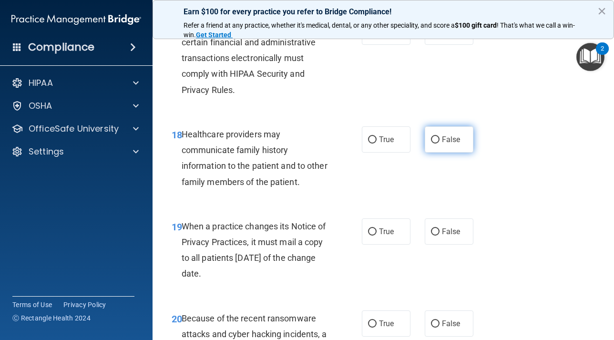
click at [434, 143] on input "False" at bounding box center [435, 139] width 9 height 7
radio input "true"
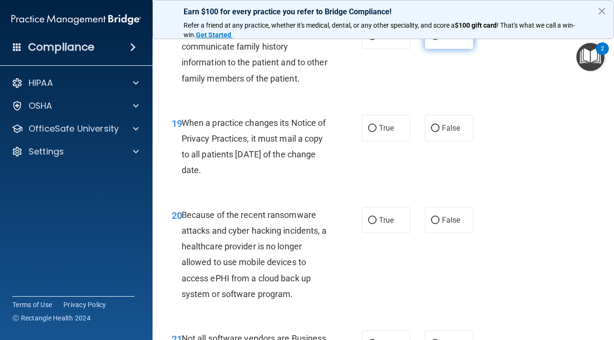
scroll to position [1805, 0]
click at [435, 130] on input "False" at bounding box center [435, 127] width 9 height 7
radio input "true"
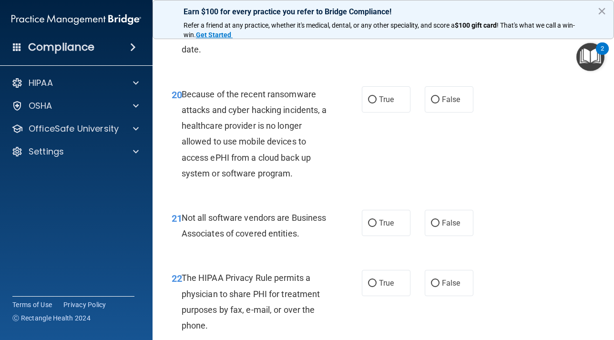
scroll to position [1925, 0]
click at [374, 100] on input "True" at bounding box center [372, 99] width 9 height 7
radio input "true"
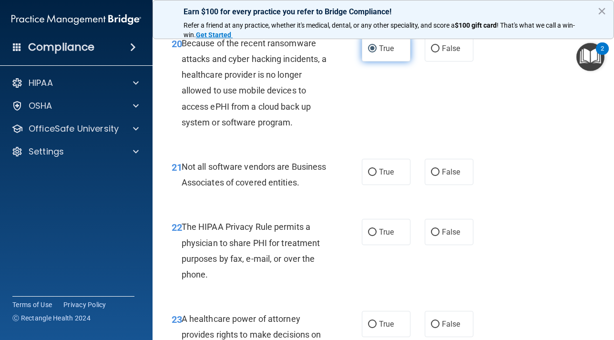
scroll to position [1979, 0]
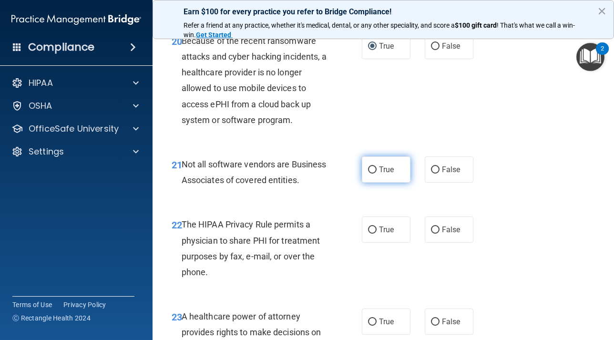
click at [371, 170] on input "True" at bounding box center [372, 169] width 9 height 7
radio input "true"
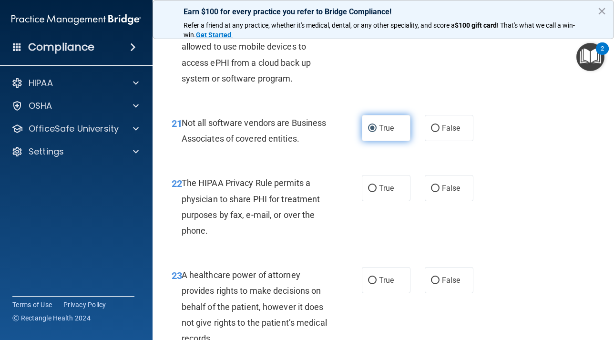
scroll to position [2047, 0]
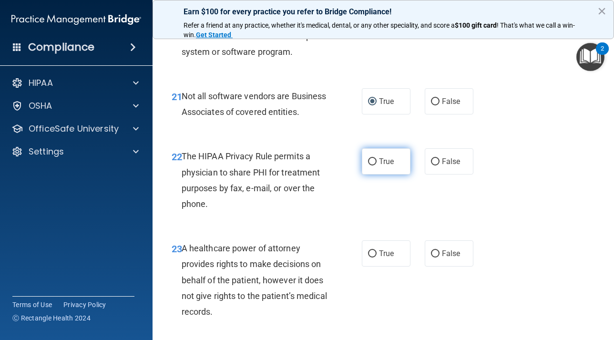
click at [372, 162] on input "True" at bounding box center [372, 161] width 9 height 7
radio input "true"
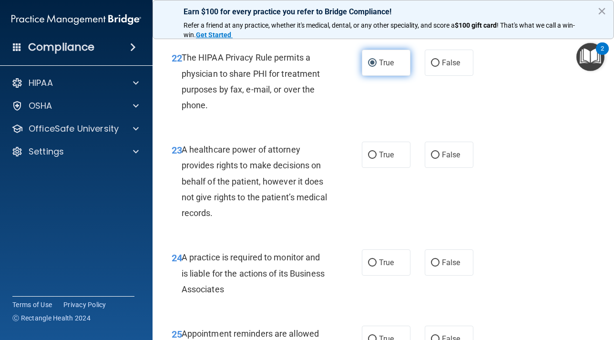
scroll to position [2148, 0]
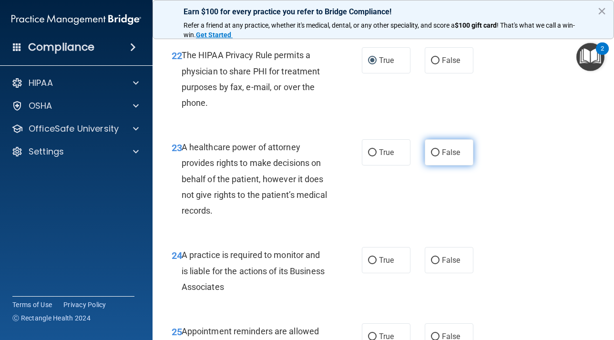
click at [436, 154] on input "False" at bounding box center [435, 152] width 9 height 7
radio input "true"
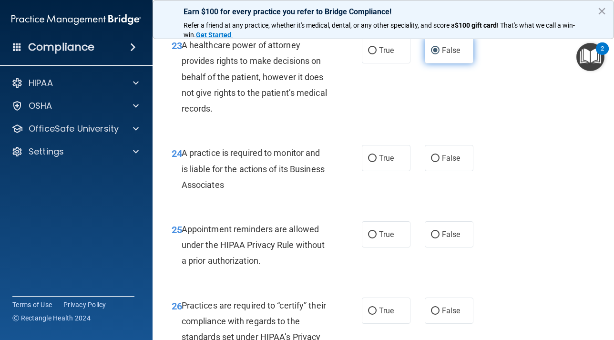
scroll to position [2250, 0]
click at [432, 157] on input "False" at bounding box center [435, 157] width 9 height 7
radio input "true"
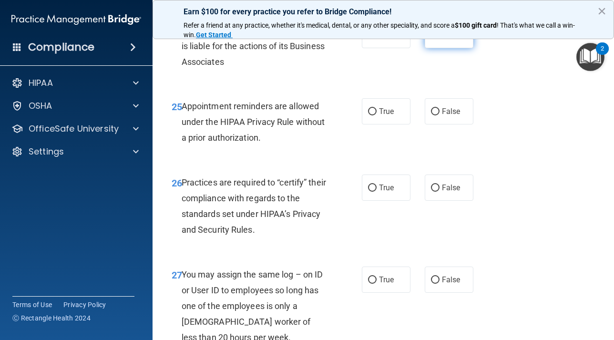
scroll to position [2373, 0]
click at [373, 112] on input "True" at bounding box center [372, 111] width 9 height 7
radio input "true"
click at [433, 188] on input "False" at bounding box center [435, 187] width 9 height 7
radio input "true"
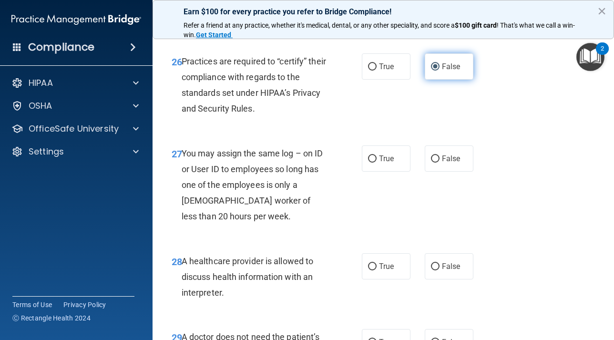
scroll to position [2500, 0]
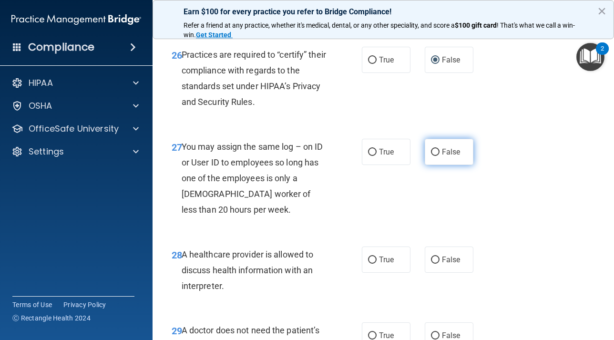
click at [437, 151] on input "False" at bounding box center [435, 152] width 9 height 7
radio input "true"
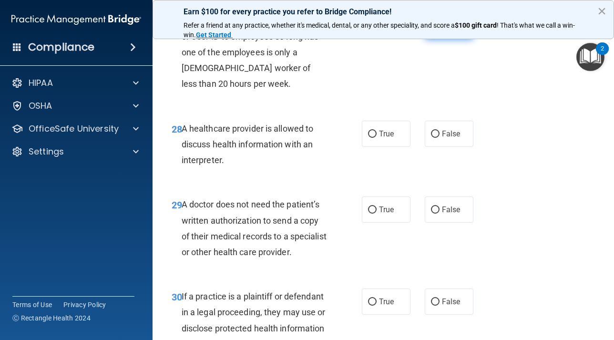
scroll to position [2627, 0]
click at [374, 132] on input "True" at bounding box center [372, 133] width 9 height 7
radio input "true"
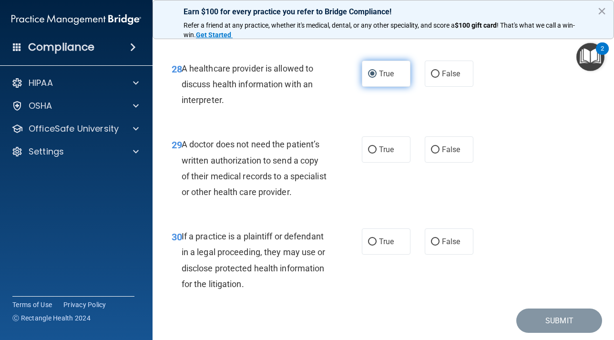
scroll to position [2691, 0]
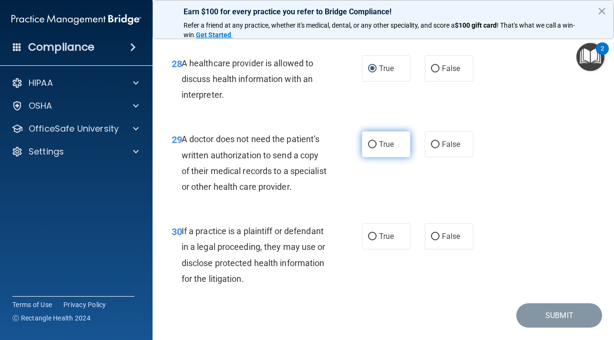
click at [371, 143] on input "True" at bounding box center [372, 144] width 9 height 7
radio input "true"
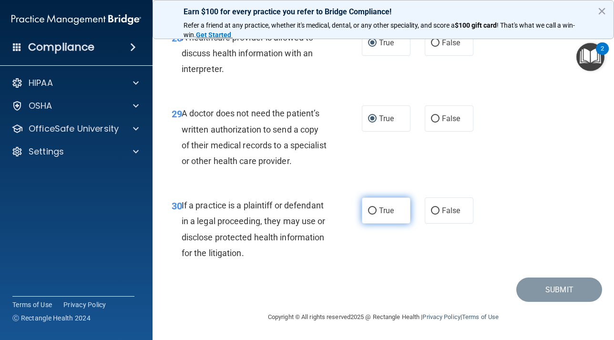
click at [374, 210] on input "True" at bounding box center [372, 210] width 9 height 7
radio input "true"
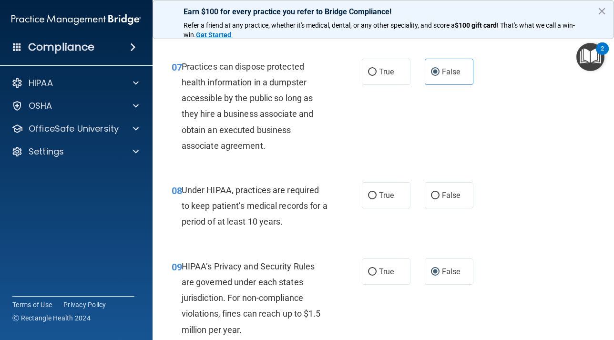
scroll to position [647, 0]
click at [437, 198] on input "False" at bounding box center [435, 195] width 9 height 7
radio input "true"
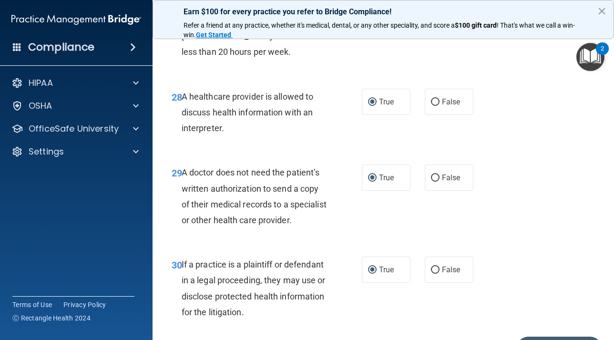
scroll to position [2733, 0]
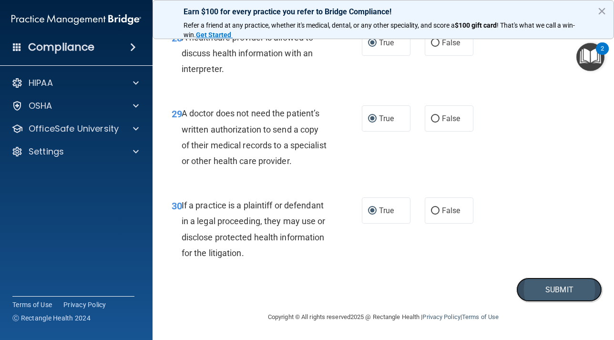
click at [555, 287] on button "Submit" at bounding box center [559, 289] width 86 height 24
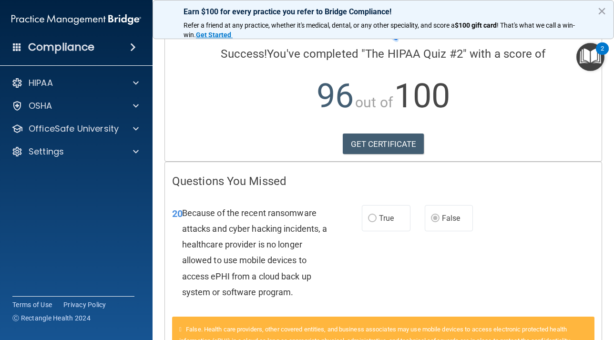
scroll to position [61, 0]
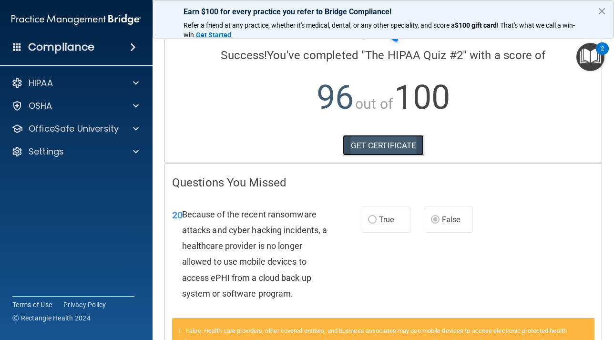
click at [378, 141] on link "GET CERTIFICATE" at bounding box center [383, 145] width 81 height 21
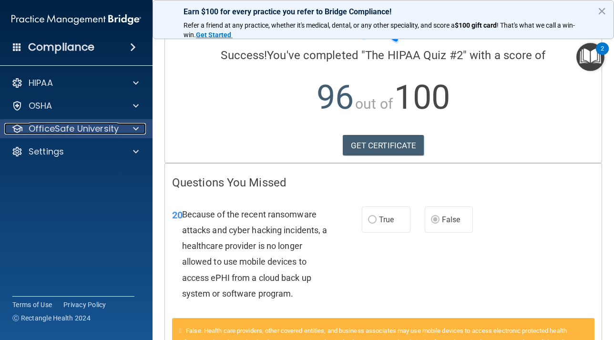
click at [137, 131] on span at bounding box center [136, 128] width 6 height 11
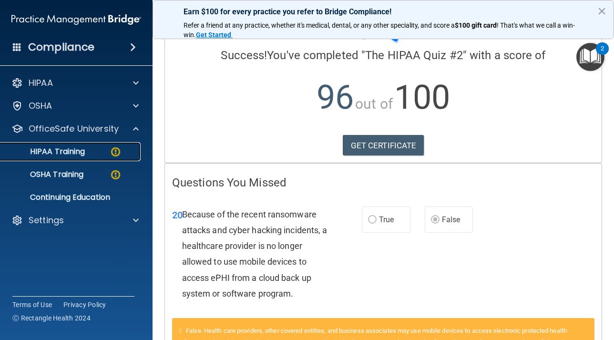
click at [82, 154] on p "HIPAA Training" at bounding box center [45, 152] width 79 height 10
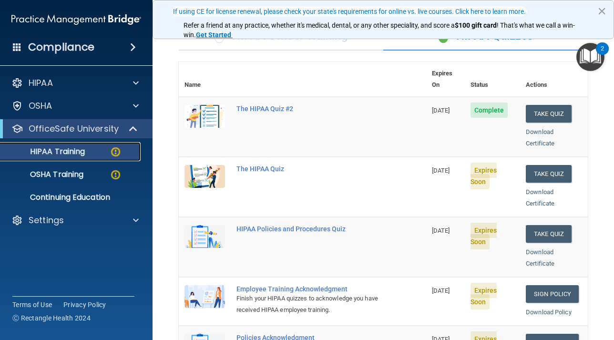
scroll to position [86, 0]
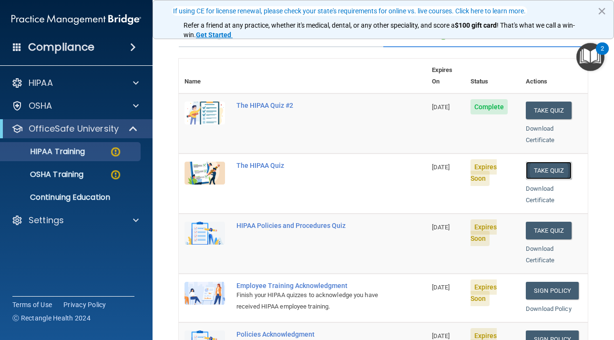
click at [551, 162] on button "Take Quiz" at bounding box center [549, 171] width 46 height 18
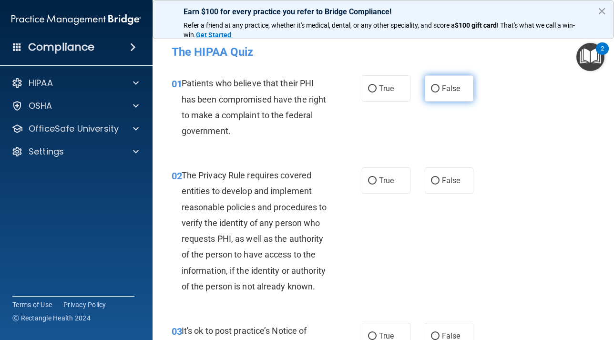
click at [435, 90] on input "False" at bounding box center [435, 88] width 9 height 7
radio input "true"
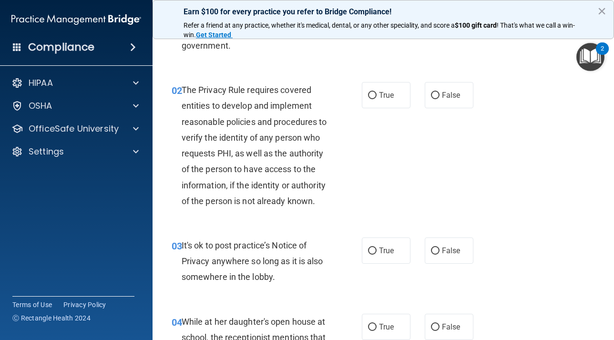
scroll to position [85, 0]
click at [371, 97] on input "True" at bounding box center [372, 95] width 9 height 7
radio input "true"
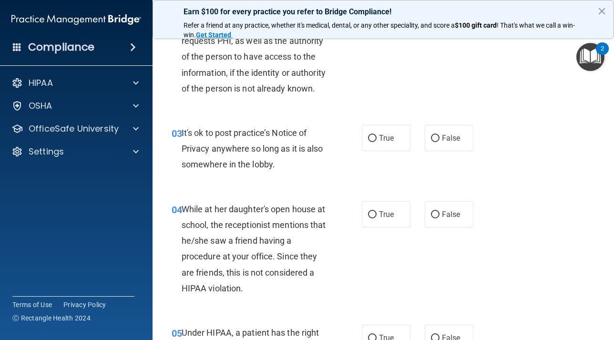
scroll to position [204, 0]
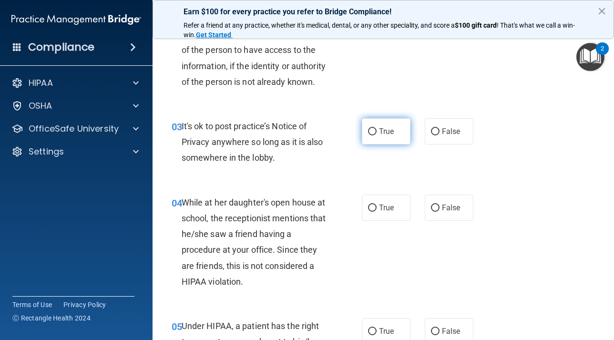
click at [372, 135] on input "True" at bounding box center [372, 131] width 9 height 7
radio input "true"
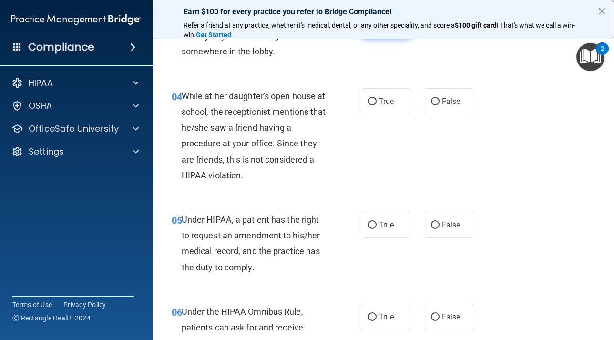
scroll to position [321, 0]
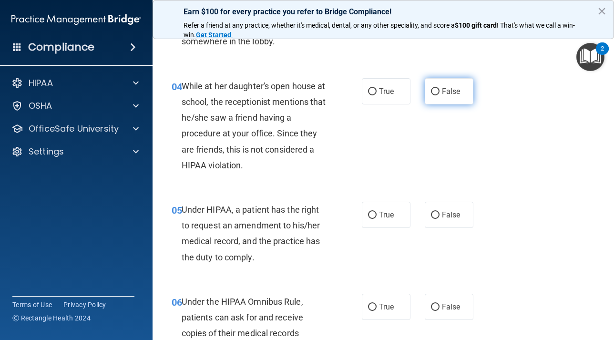
click at [434, 95] on input "False" at bounding box center [435, 91] width 9 height 7
radio input "true"
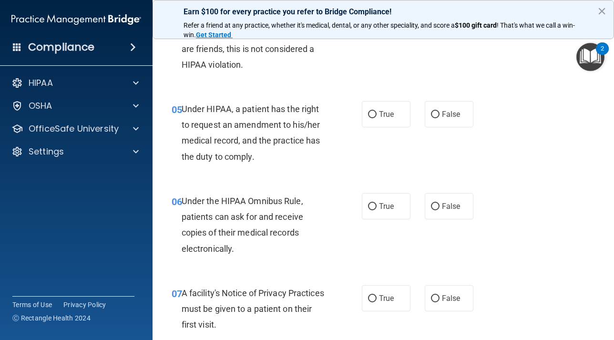
scroll to position [440, 0]
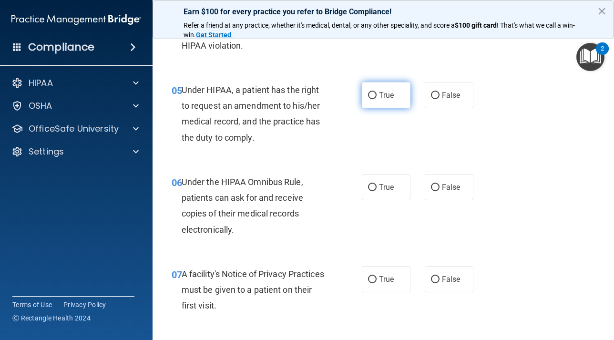
click at [373, 99] on input "True" at bounding box center [372, 95] width 9 height 7
radio input "true"
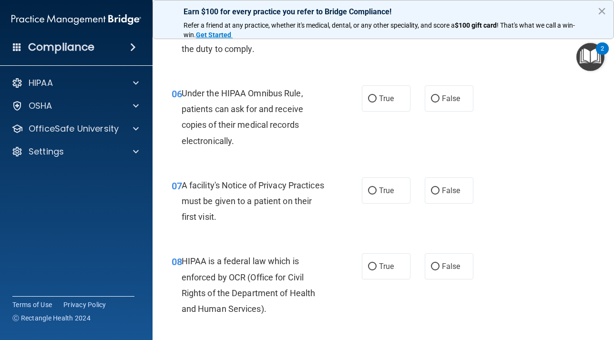
scroll to position [531, 0]
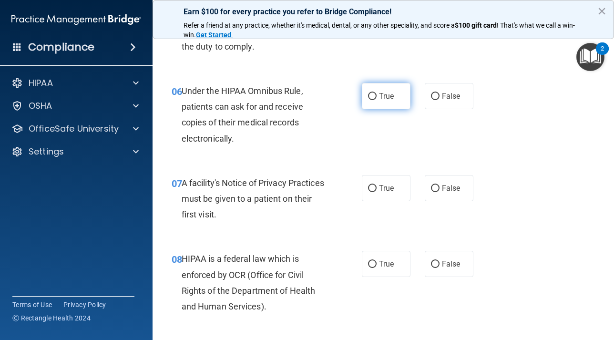
click at [371, 100] on input "True" at bounding box center [372, 96] width 9 height 7
radio input "true"
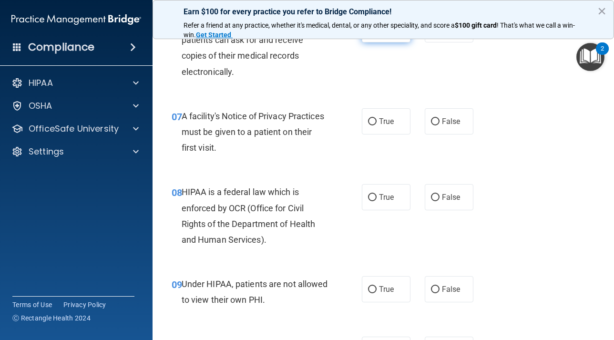
scroll to position [597, 0]
click at [377, 135] on label "True" at bounding box center [386, 122] width 49 height 26
click at [376, 126] on input "True" at bounding box center [372, 122] width 9 height 7
radio input "true"
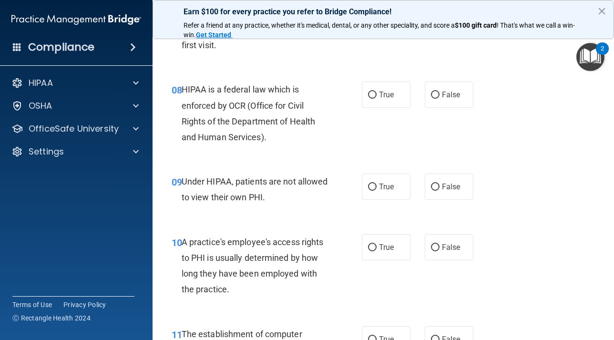
scroll to position [707, 0]
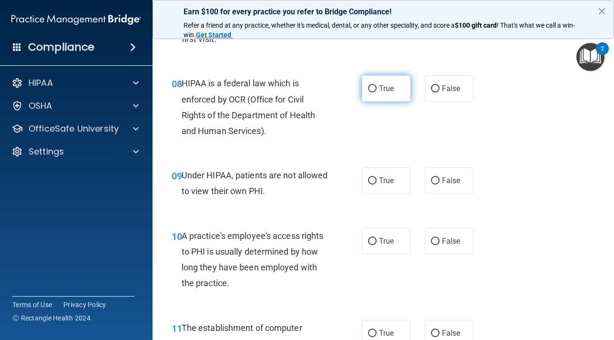
click at [374, 92] on input "True" at bounding box center [372, 88] width 9 height 7
radio input "true"
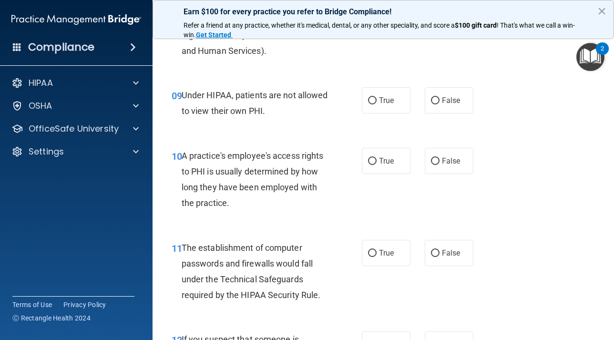
scroll to position [789, 0]
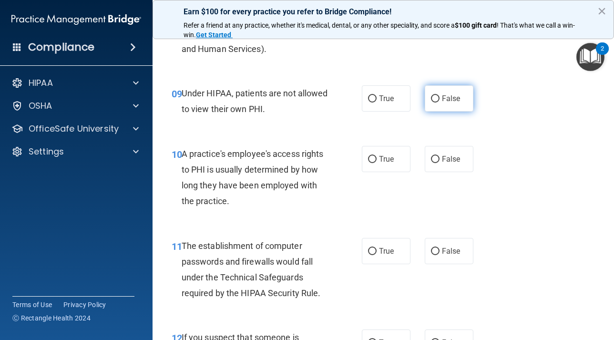
click at [436, 102] on input "False" at bounding box center [435, 98] width 9 height 7
radio input "true"
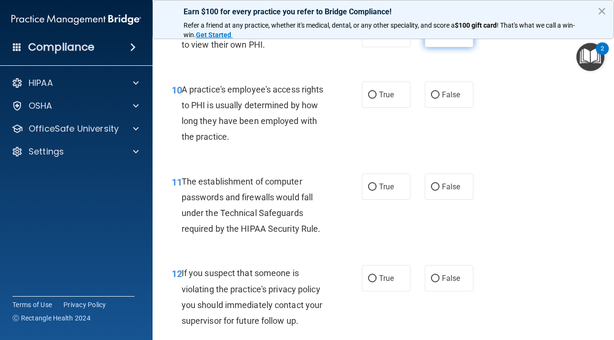
scroll to position [857, 0]
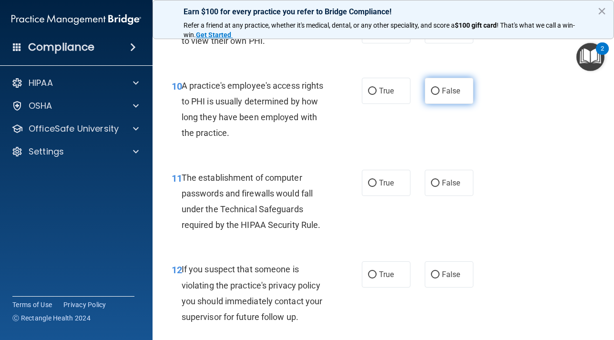
click at [435, 95] on input "False" at bounding box center [435, 91] width 9 height 7
radio input "true"
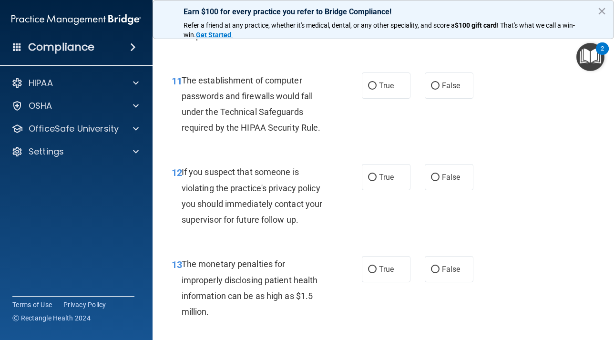
scroll to position [951, 0]
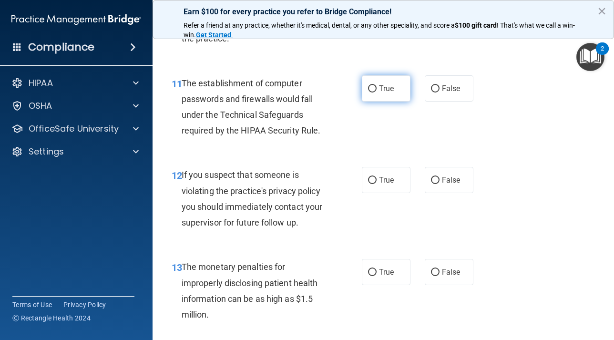
click at [370, 92] on input "True" at bounding box center [372, 88] width 9 height 7
radio input "true"
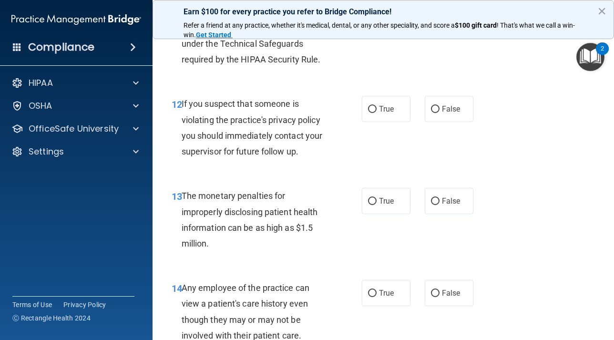
scroll to position [1029, 0]
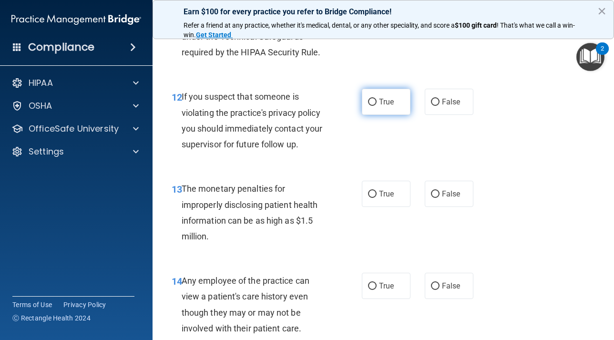
click at [374, 106] on input "True" at bounding box center [372, 102] width 9 height 7
radio input "true"
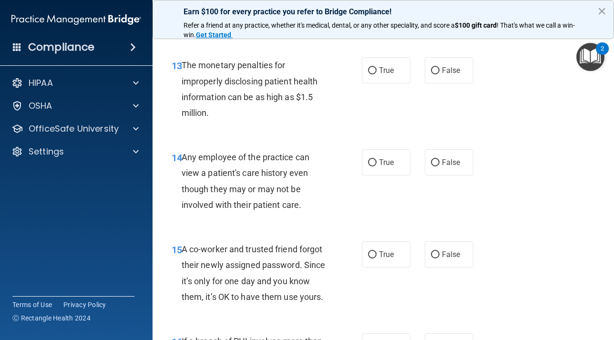
scroll to position [1152, 0]
click at [433, 75] on input "False" at bounding box center [435, 71] width 9 height 7
radio input "true"
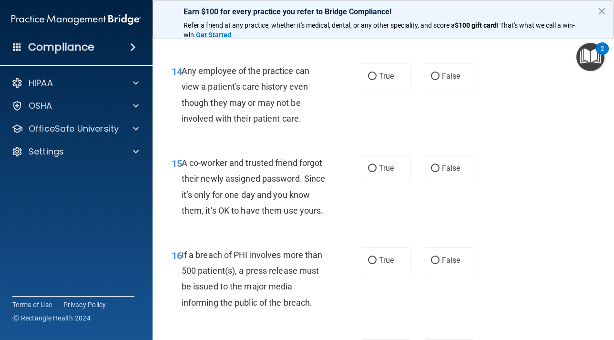
scroll to position [1241, 0]
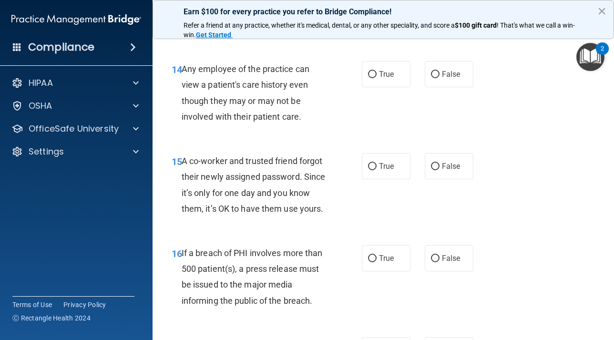
click at [433, 78] on input "False" at bounding box center [435, 74] width 9 height 7
radio input "true"
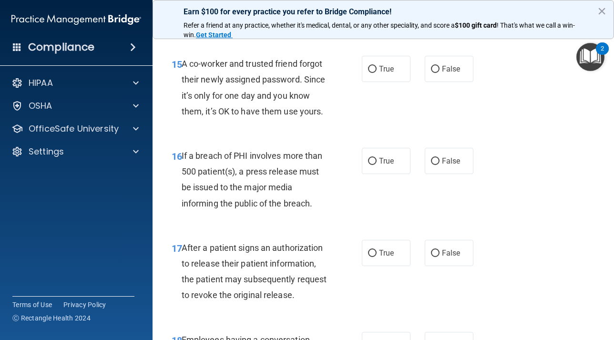
scroll to position [1340, 0]
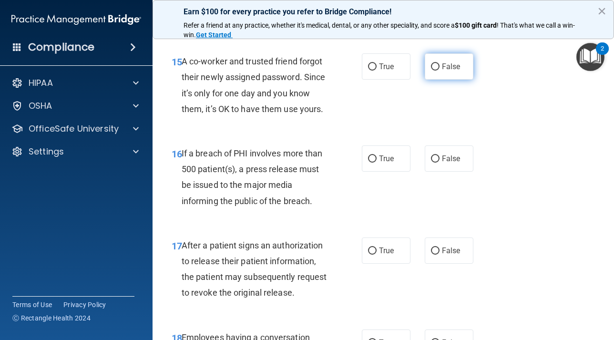
click at [434, 71] on input "False" at bounding box center [435, 66] width 9 height 7
radio input "true"
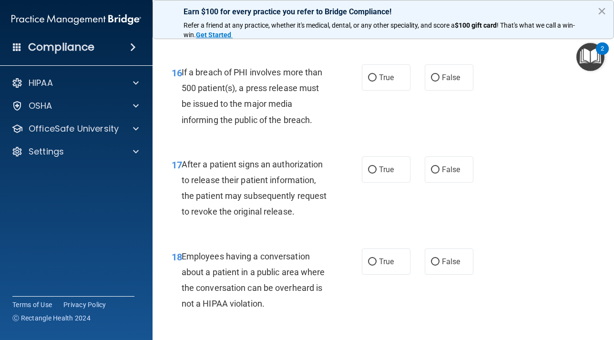
scroll to position [1422, 0]
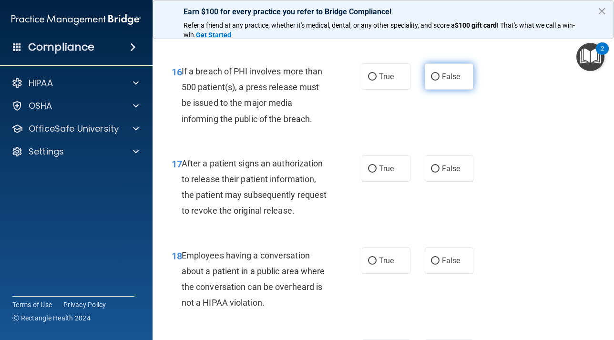
click at [434, 81] on input "False" at bounding box center [435, 76] width 9 height 7
radio input "true"
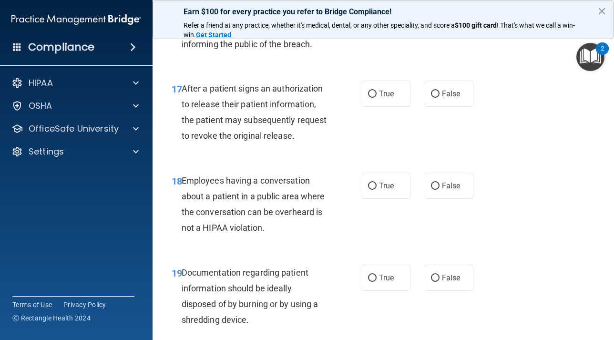
scroll to position [1499, 0]
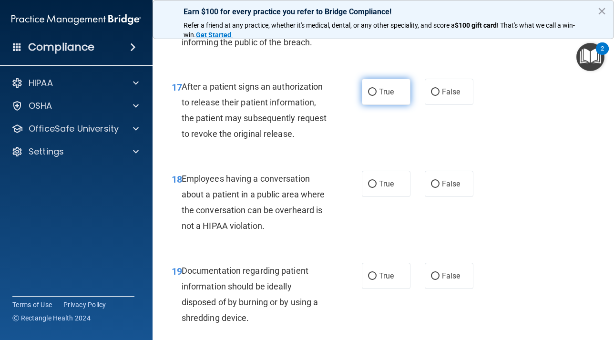
click at [375, 96] on input "True" at bounding box center [372, 92] width 9 height 7
radio input "true"
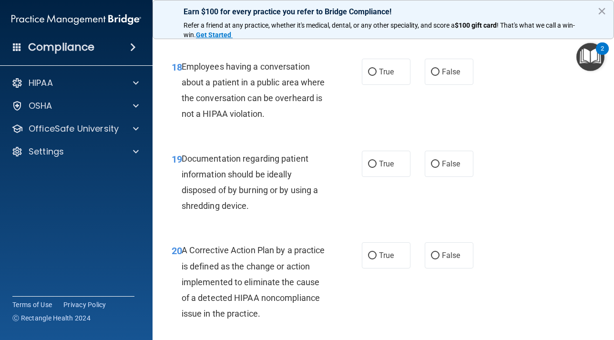
scroll to position [1610, 0]
click at [436, 76] on input "False" at bounding box center [435, 72] width 9 height 7
radio input "true"
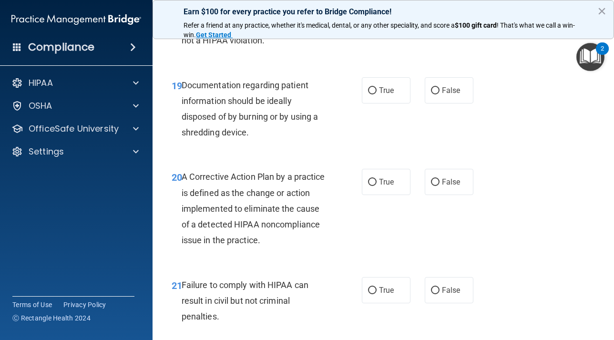
scroll to position [1686, 0]
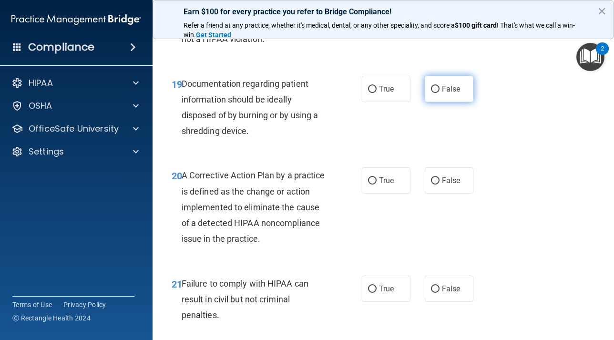
click at [435, 93] on input "False" at bounding box center [435, 89] width 9 height 7
radio input "true"
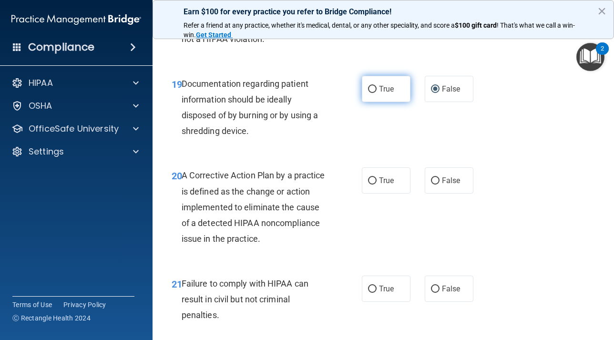
click at [369, 93] on input "True" at bounding box center [372, 89] width 9 height 7
radio input "true"
radio input "false"
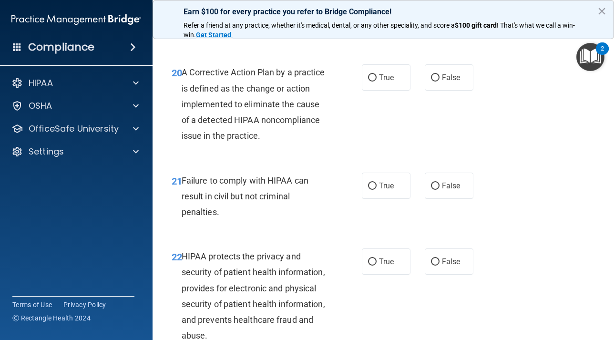
scroll to position [1784, 0]
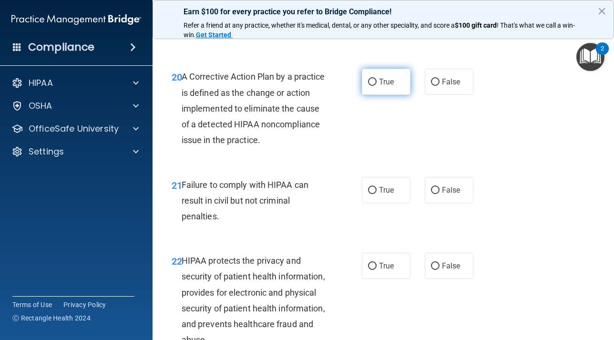
click at [372, 86] on input "True" at bounding box center [372, 82] width 9 height 7
radio input "true"
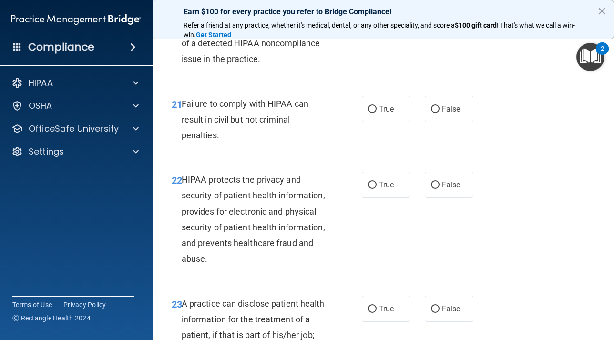
scroll to position [1867, 0]
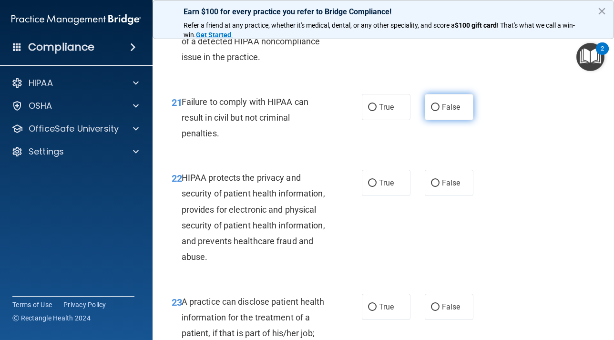
click at [432, 111] on input "False" at bounding box center [435, 107] width 9 height 7
radio input "true"
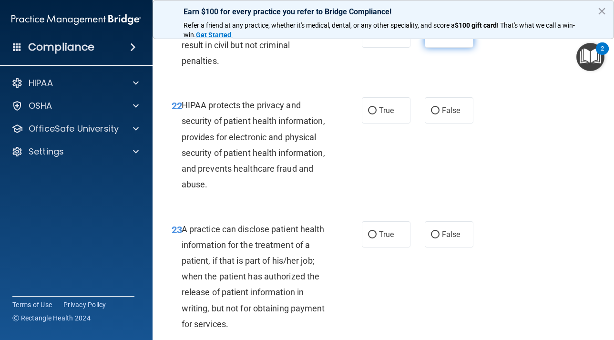
scroll to position [1941, 0]
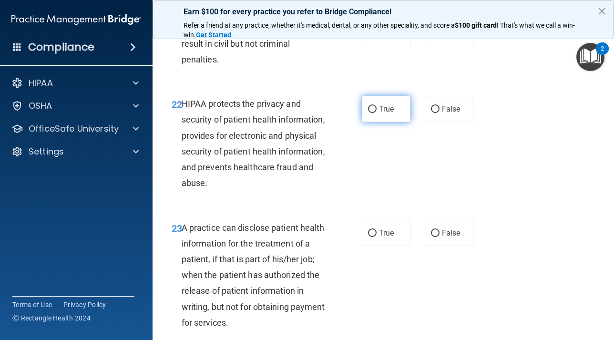
click at [376, 113] on input "True" at bounding box center [372, 109] width 9 height 7
radio input "true"
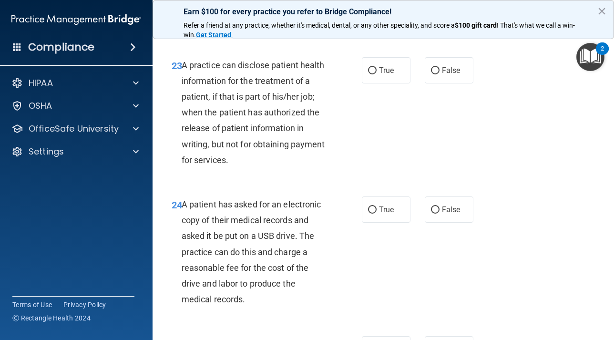
scroll to position [2104, 0]
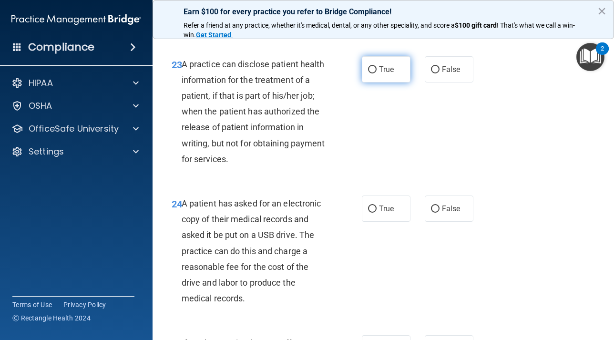
click at [370, 73] on input "True" at bounding box center [372, 69] width 9 height 7
radio input "true"
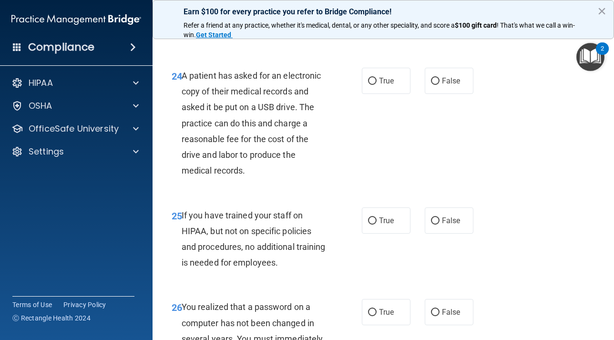
scroll to position [2234, 0]
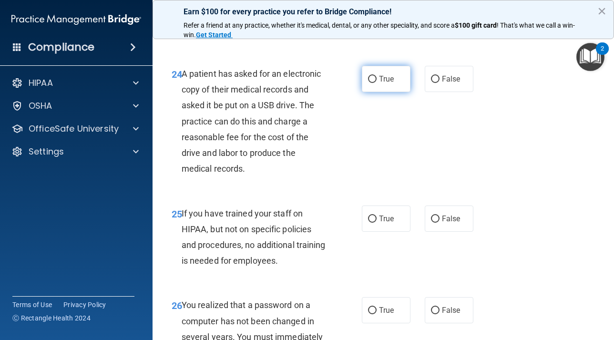
click at [369, 83] on input "True" at bounding box center [372, 79] width 9 height 7
radio input "true"
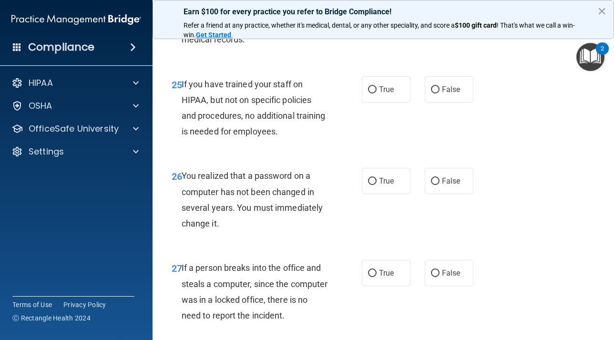
scroll to position [2365, 0]
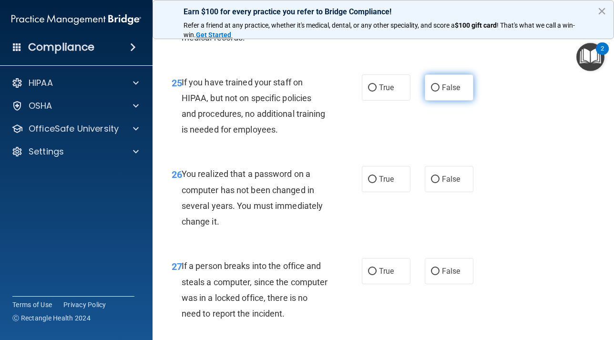
click at [433, 91] on input "False" at bounding box center [435, 87] width 9 height 7
radio input "true"
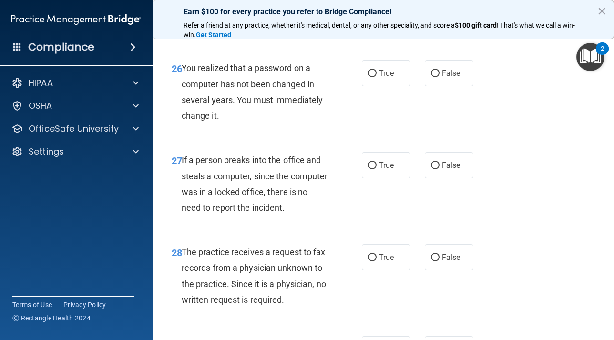
scroll to position [2470, 0]
click at [374, 78] on input "True" at bounding box center [372, 74] width 9 height 7
radio input "true"
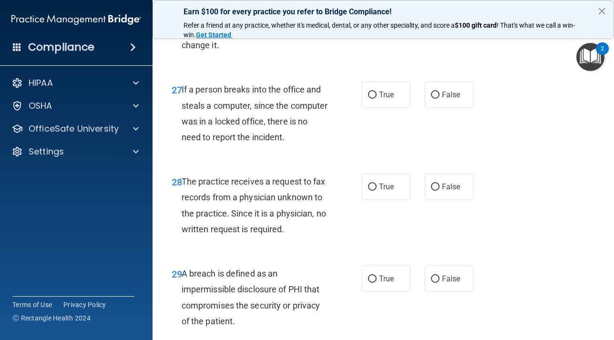
scroll to position [2542, 0]
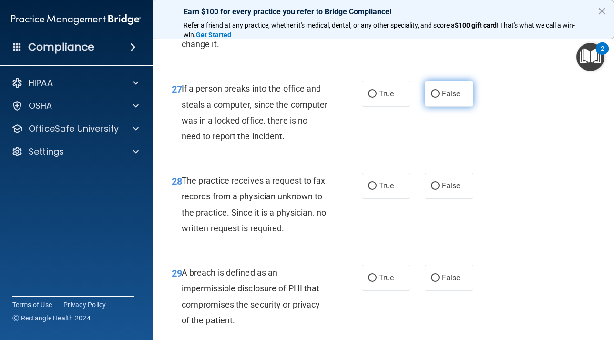
click at [435, 98] on input "False" at bounding box center [435, 94] width 9 height 7
radio input "true"
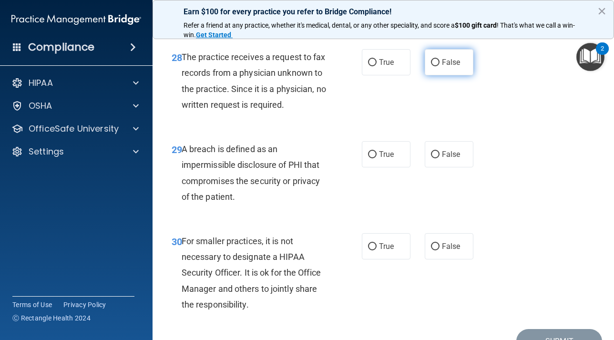
scroll to position [2669, 0]
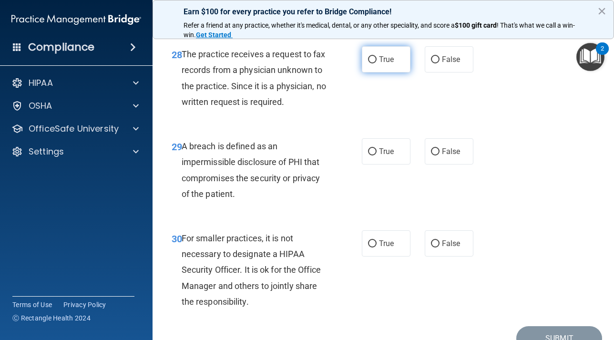
click at [372, 63] on input "True" at bounding box center [372, 59] width 9 height 7
radio input "true"
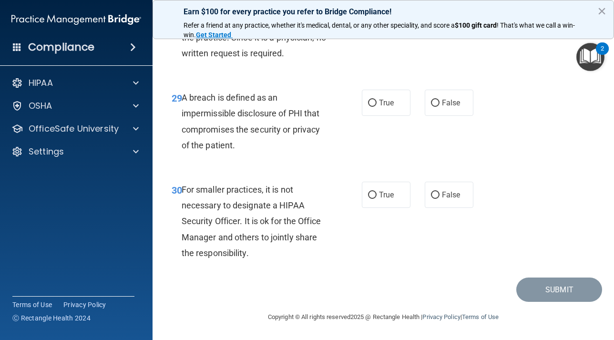
scroll to position [2749, 0]
click at [374, 103] on input "True" at bounding box center [372, 103] width 9 height 7
radio input "true"
click at [437, 195] on input "False" at bounding box center [435, 195] width 9 height 7
radio input "true"
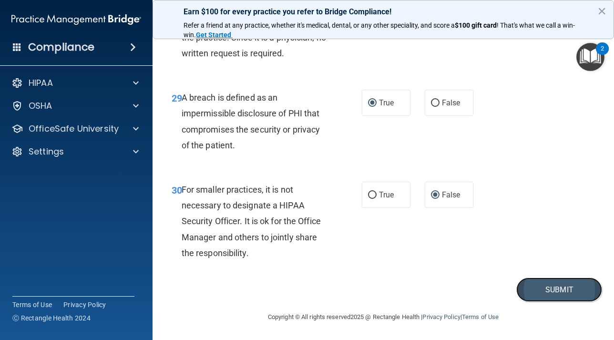
click at [555, 289] on button "Submit" at bounding box center [559, 289] width 86 height 24
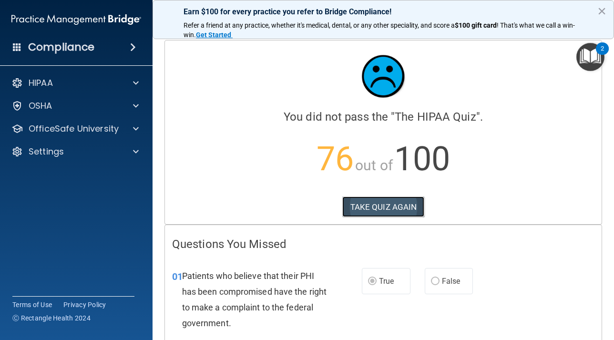
click at [385, 202] on button "TAKE QUIZ AGAIN" at bounding box center [383, 206] width 82 height 21
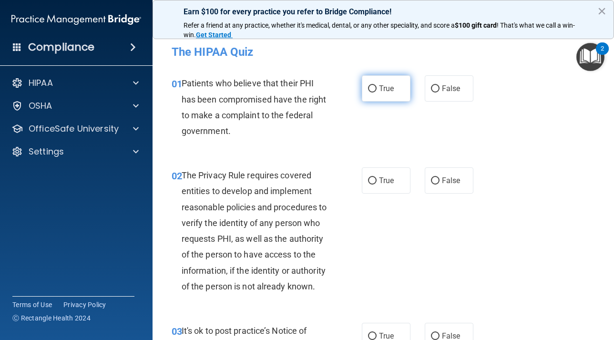
click at [372, 89] on input "True" at bounding box center [372, 88] width 9 height 7
radio input "true"
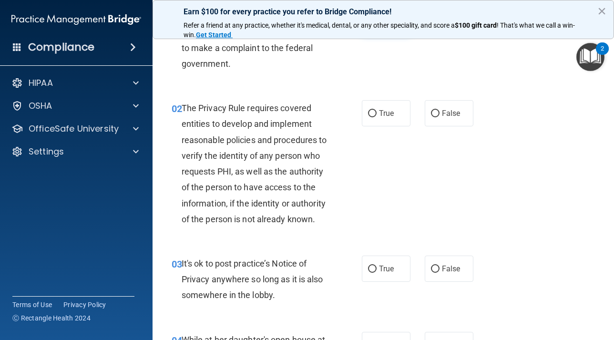
scroll to position [68, 0]
click at [372, 111] on input "True" at bounding box center [372, 113] width 9 height 7
radio input "true"
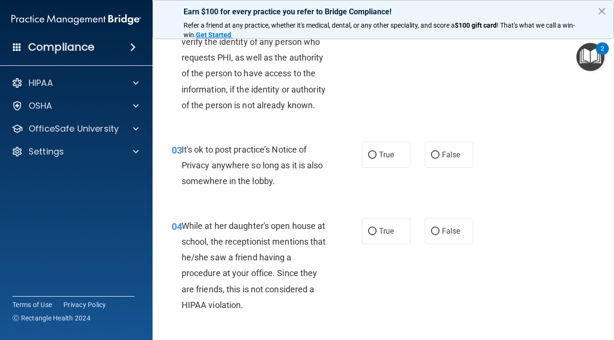
scroll to position [182, 0]
click at [435, 158] on input "False" at bounding box center [435, 154] width 9 height 7
radio input "true"
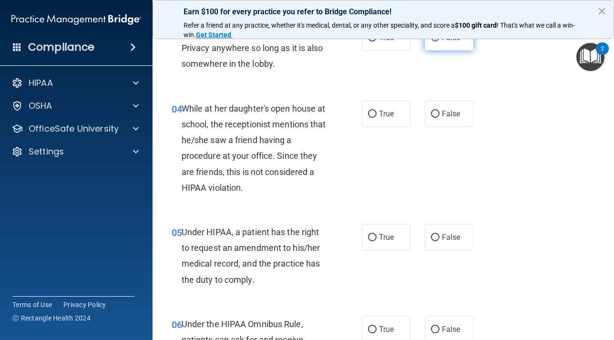
scroll to position [299, 0]
click at [435, 117] on input "False" at bounding box center [435, 113] width 9 height 7
radio input "true"
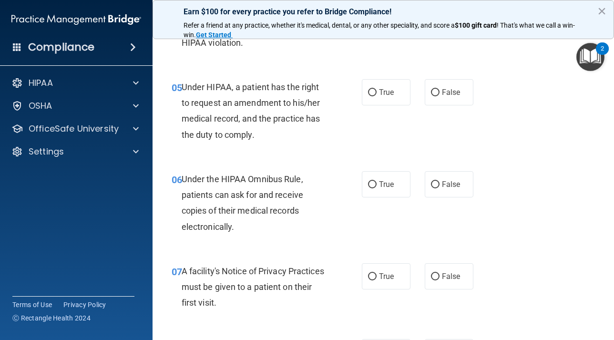
scroll to position [445, 0]
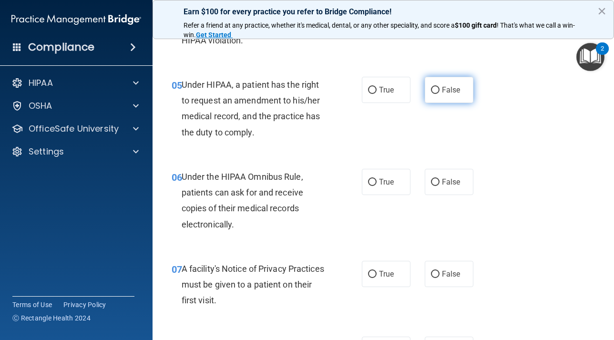
click at [435, 94] on input "False" at bounding box center [435, 90] width 9 height 7
radio input "true"
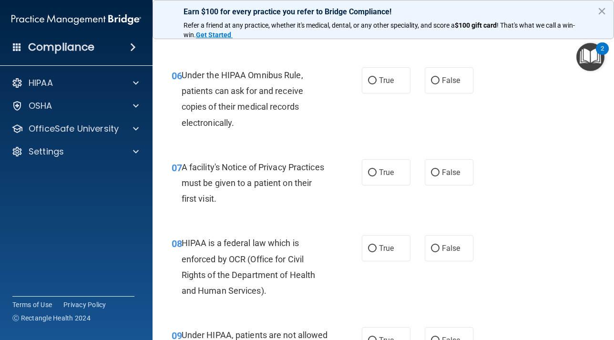
scroll to position [546, 0]
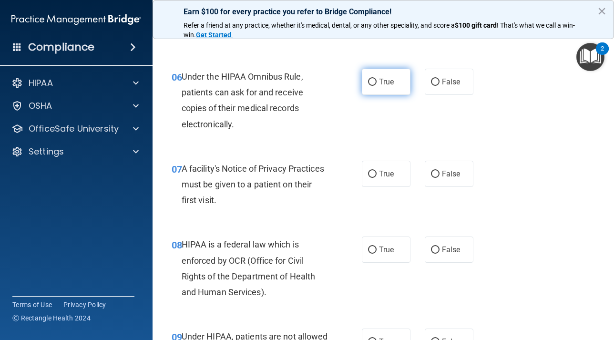
click at [374, 92] on label "True" at bounding box center [386, 82] width 49 height 26
click at [374, 86] on input "True" at bounding box center [372, 82] width 9 height 7
radio input "true"
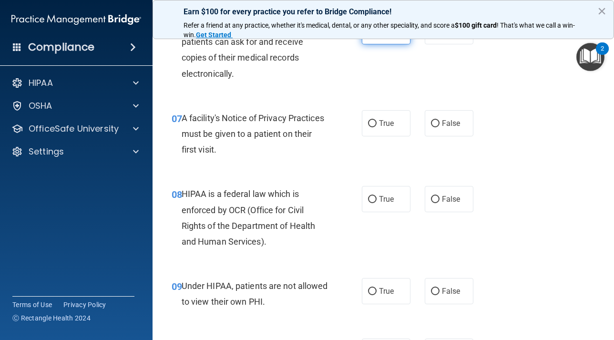
scroll to position [601, 0]
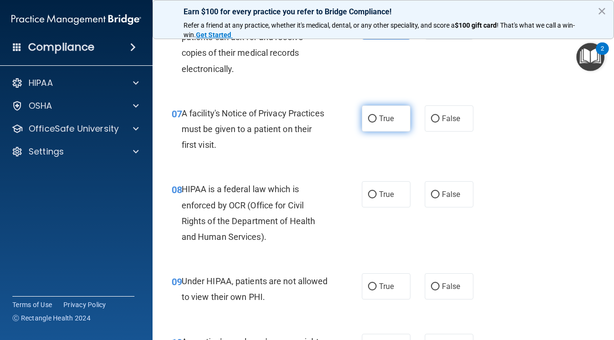
click at [370, 122] on input "True" at bounding box center [372, 118] width 9 height 7
radio input "true"
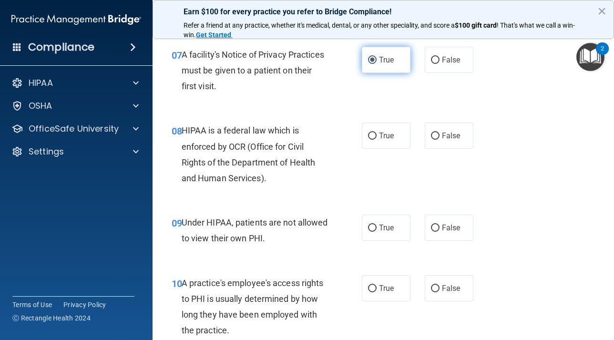
scroll to position [664, 0]
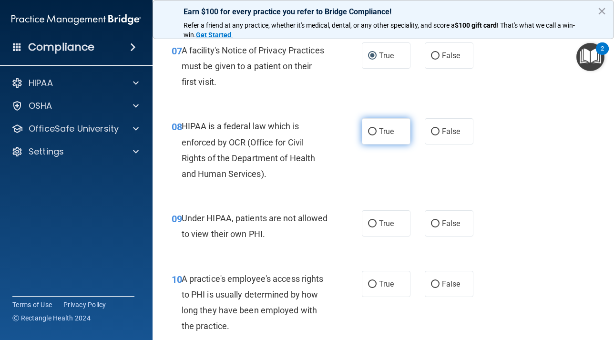
click at [370, 135] on input "True" at bounding box center [372, 131] width 9 height 7
radio input "true"
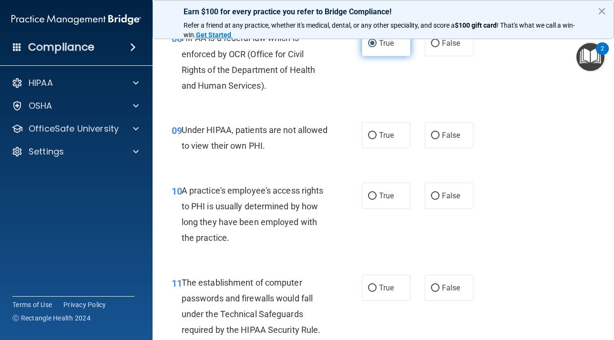
scroll to position [752, 0]
click at [433, 139] on input "False" at bounding box center [435, 134] width 9 height 7
radio input "true"
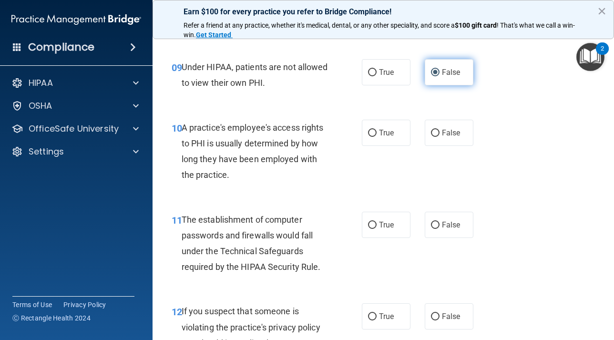
scroll to position [817, 0]
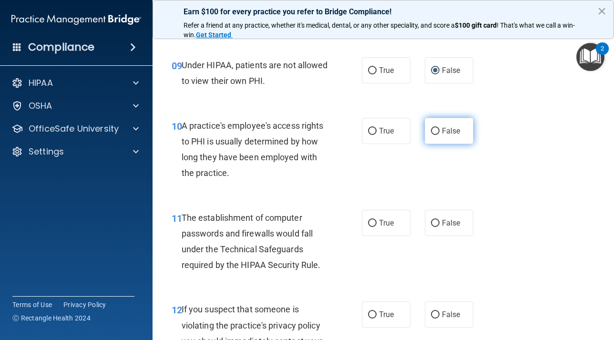
click at [441, 144] on label "False" at bounding box center [449, 131] width 49 height 26
click at [439, 135] on input "False" at bounding box center [435, 131] width 9 height 7
radio input "true"
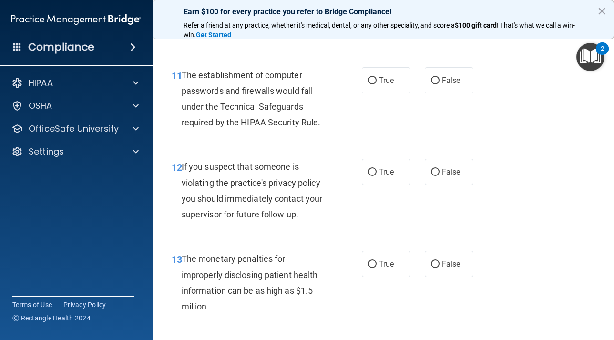
scroll to position [960, 0]
click at [374, 84] on input "True" at bounding box center [372, 80] width 9 height 7
radio input "true"
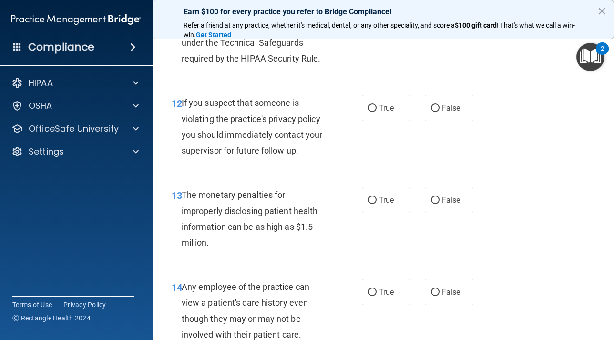
scroll to position [1025, 0]
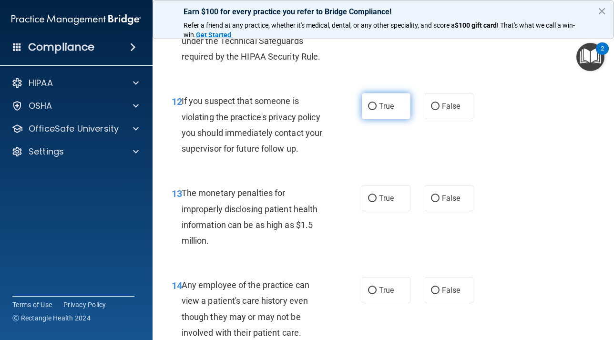
click at [371, 110] on input "True" at bounding box center [372, 106] width 9 height 7
radio input "true"
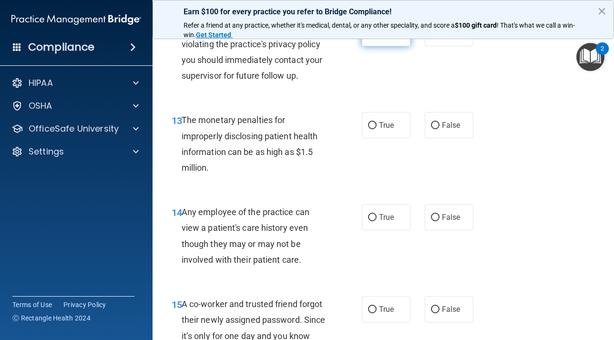
scroll to position [1101, 0]
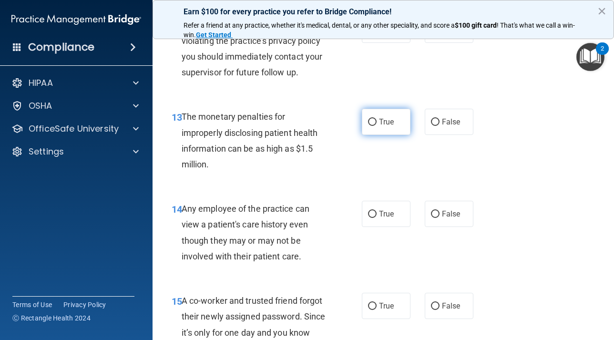
click at [370, 126] on input "True" at bounding box center [372, 122] width 9 height 7
radio input "true"
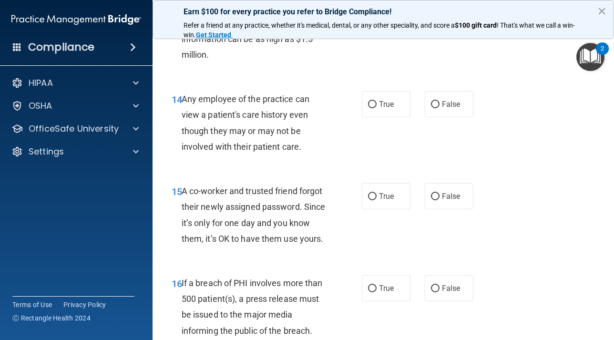
scroll to position [1215, 0]
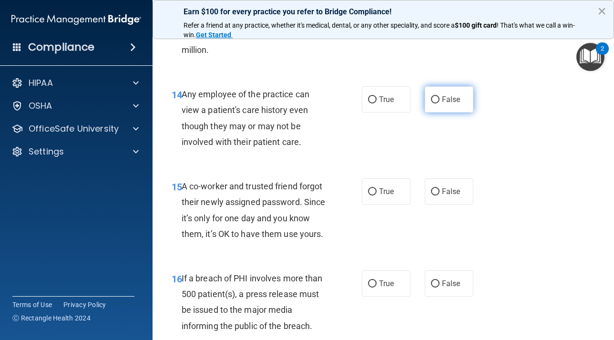
click at [436, 103] on input "False" at bounding box center [435, 99] width 9 height 7
radio input "true"
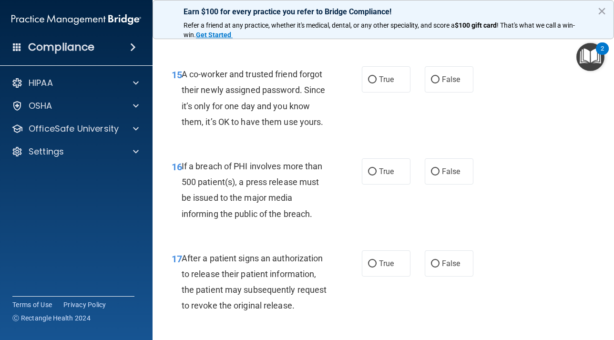
scroll to position [1334, 0]
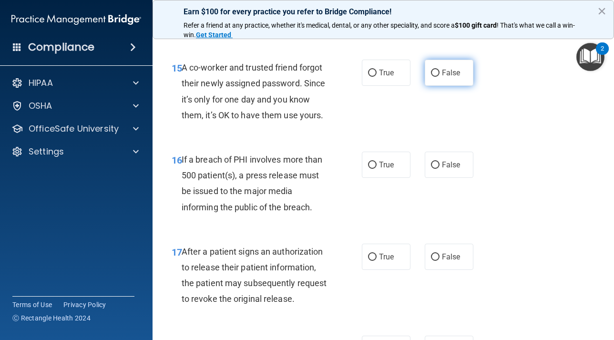
click at [435, 77] on input "False" at bounding box center [435, 73] width 9 height 7
radio input "true"
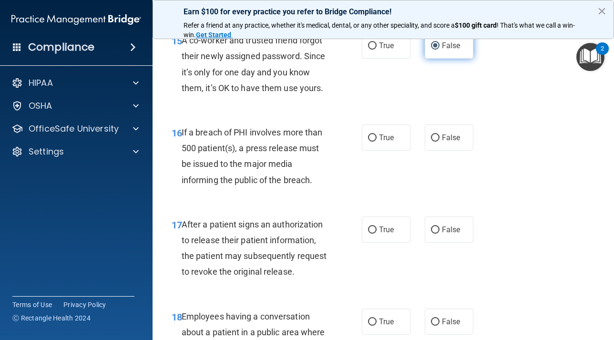
scroll to position [1378, 0]
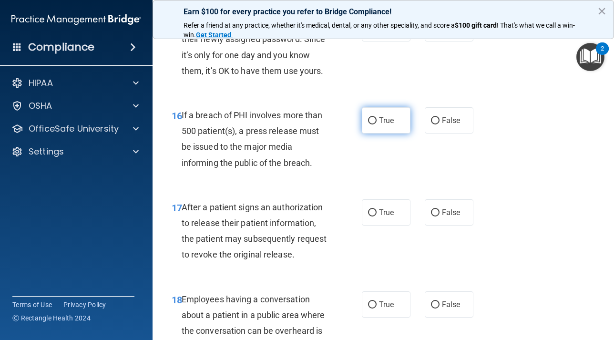
click at [374, 124] on input "True" at bounding box center [372, 120] width 9 height 7
radio input "true"
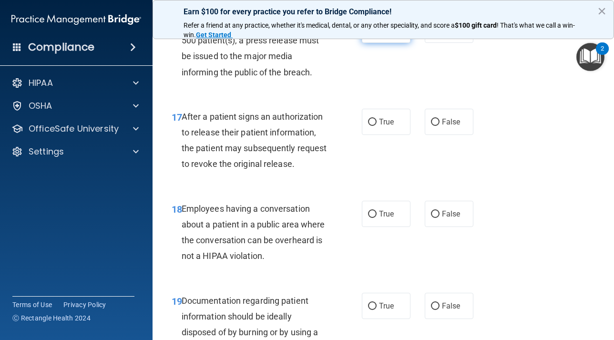
scroll to position [1470, 0]
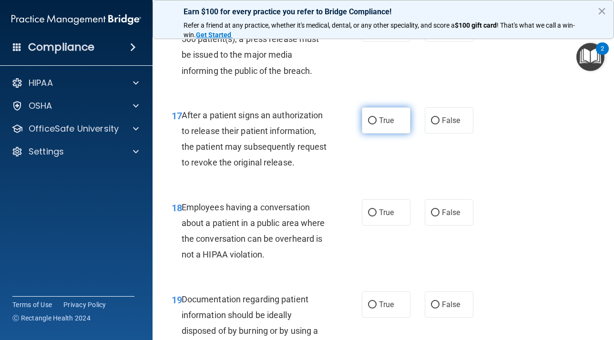
click at [371, 124] on input "True" at bounding box center [372, 120] width 9 height 7
radio input "true"
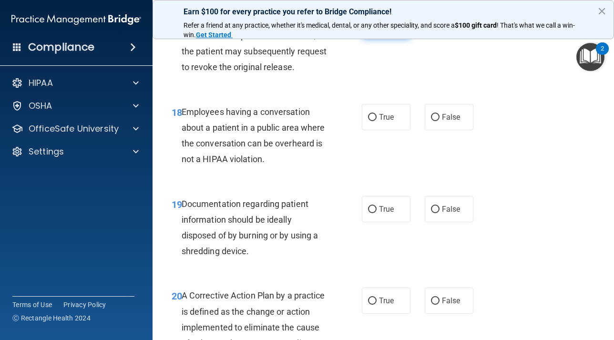
scroll to position [1571, 0]
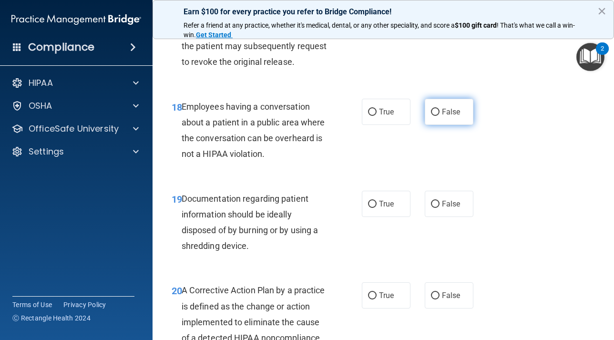
click at [434, 116] on input "False" at bounding box center [435, 112] width 9 height 7
radio input "true"
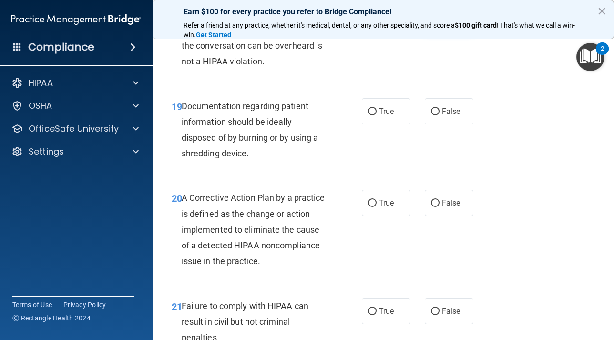
scroll to position [1666, 0]
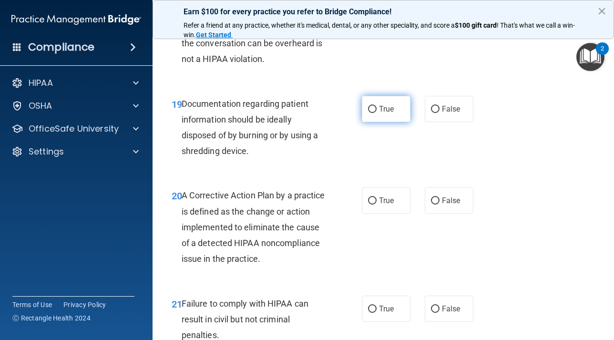
click at [374, 113] on input "True" at bounding box center [372, 109] width 9 height 7
radio input "true"
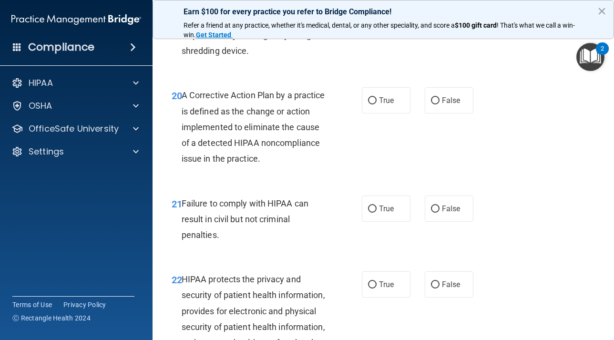
scroll to position [1767, 0]
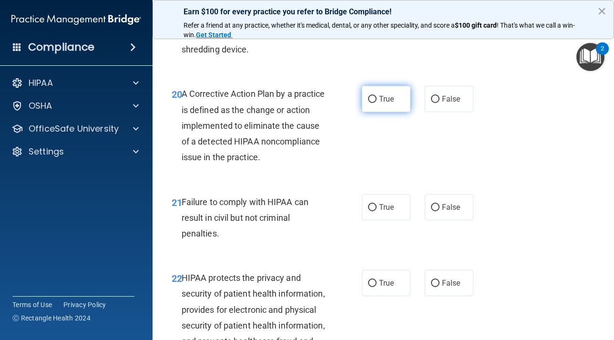
click at [371, 112] on label "True" at bounding box center [386, 99] width 49 height 26
click at [371, 103] on input "True" at bounding box center [372, 99] width 9 height 7
radio input "true"
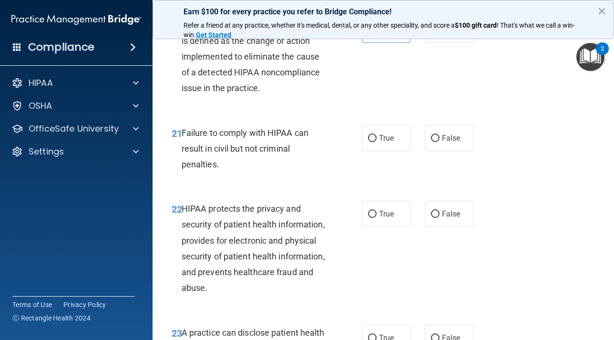
scroll to position [1846, 0]
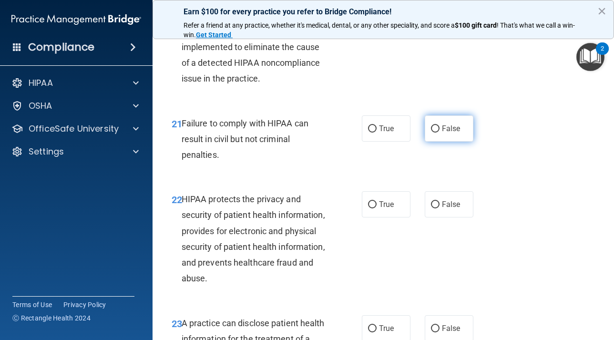
click at [435, 132] on input "False" at bounding box center [435, 128] width 9 height 7
radio input "true"
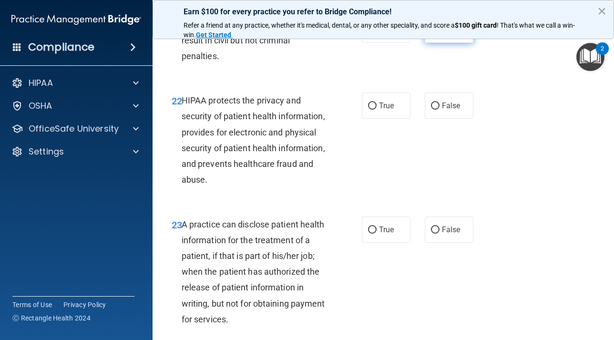
scroll to position [1945, 0]
click at [374, 109] on input "True" at bounding box center [372, 105] width 9 height 7
radio input "true"
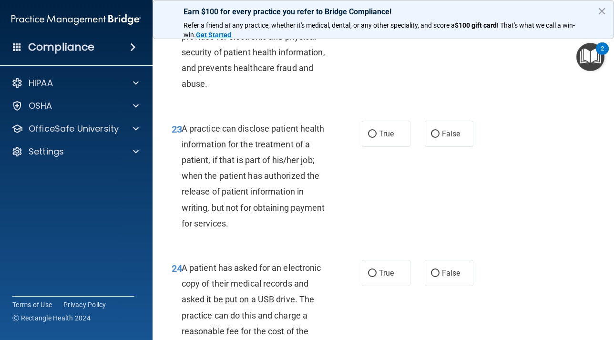
scroll to position [2043, 0]
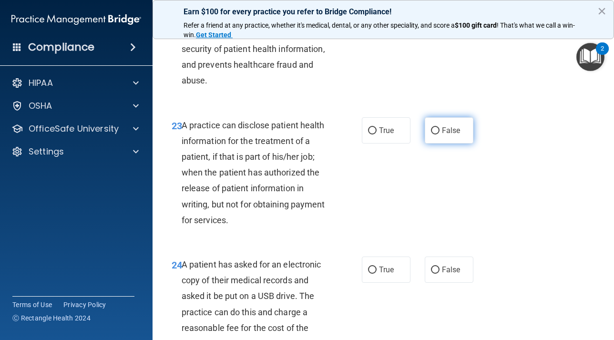
click at [434, 134] on input "False" at bounding box center [435, 130] width 9 height 7
radio input "true"
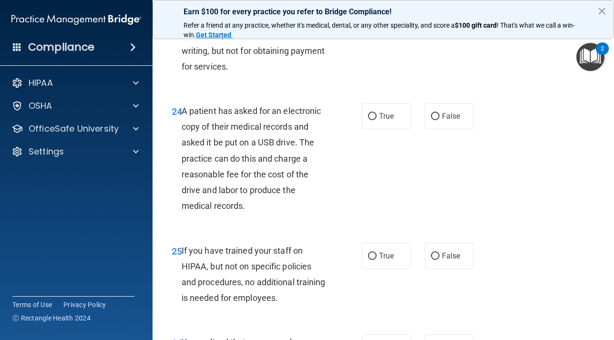
scroll to position [2198, 0]
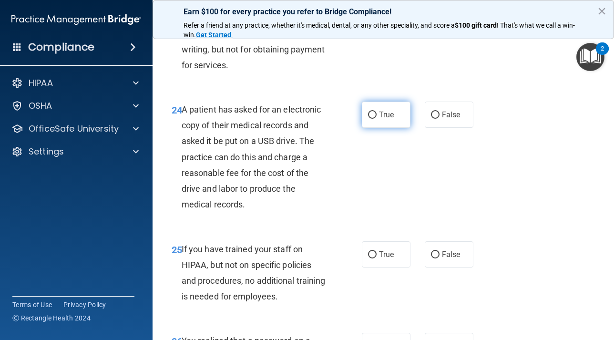
click at [375, 119] on input "True" at bounding box center [372, 114] width 9 height 7
radio input "true"
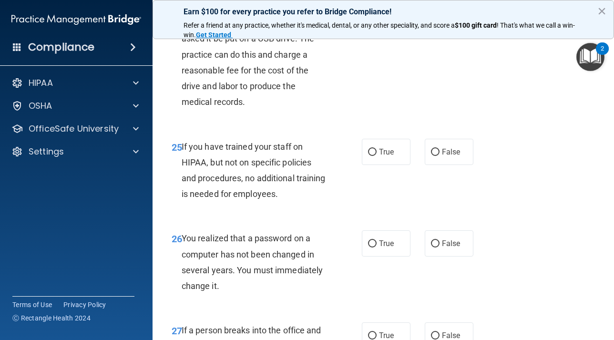
scroll to position [2301, 0]
click at [435, 155] on input "False" at bounding box center [435, 151] width 9 height 7
radio input "true"
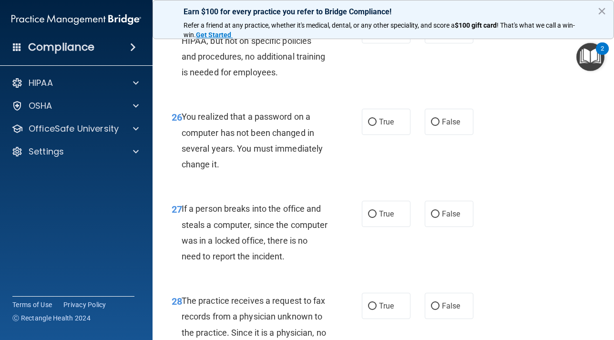
scroll to position [2425, 0]
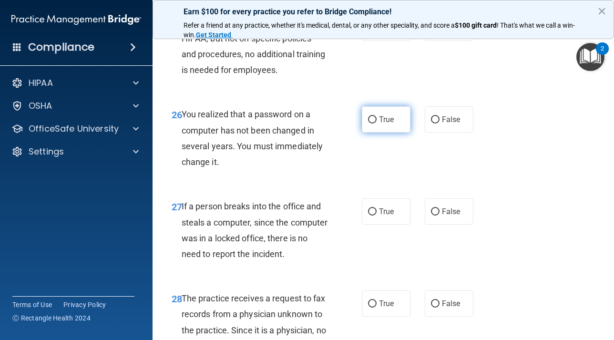
click at [371, 123] on input "True" at bounding box center [372, 119] width 9 height 7
radio input "true"
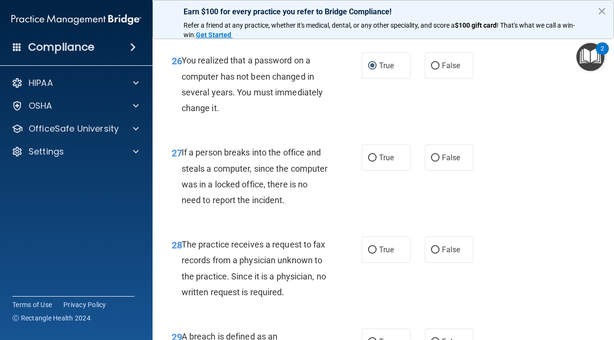
scroll to position [2483, 0]
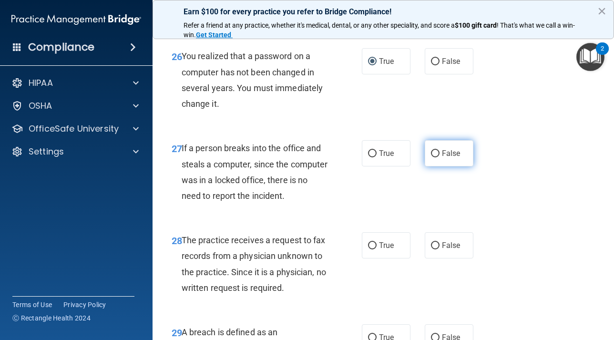
click at [437, 157] on input "False" at bounding box center [435, 153] width 9 height 7
radio input "true"
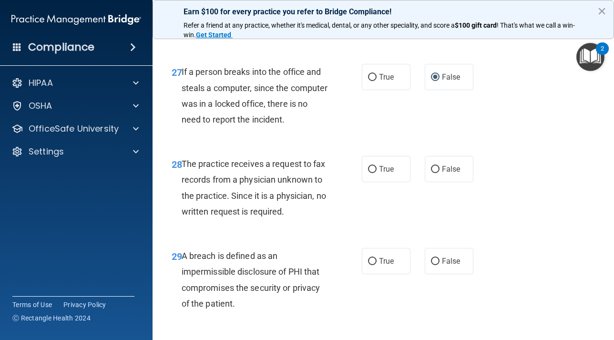
scroll to position [2564, 0]
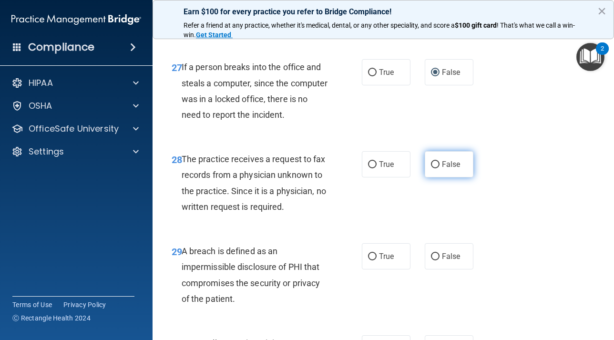
click at [434, 168] on input "False" at bounding box center [435, 164] width 9 height 7
radio input "true"
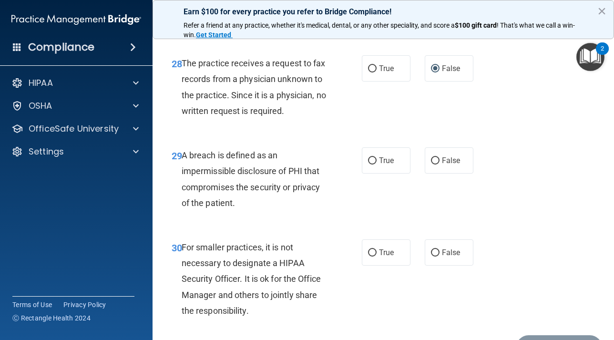
scroll to position [2666, 0]
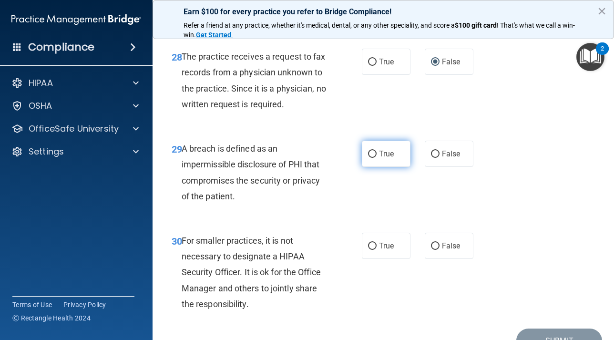
click at [371, 158] on input "True" at bounding box center [372, 154] width 9 height 7
radio input "true"
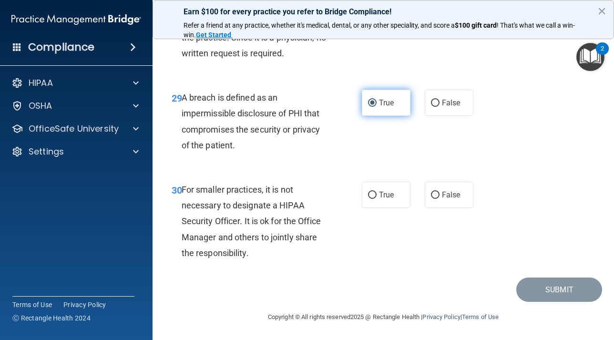
scroll to position [2734, 0]
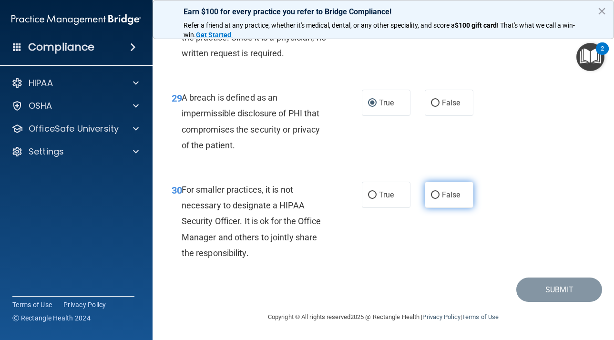
click at [436, 199] on input "False" at bounding box center [435, 195] width 9 height 7
radio input "true"
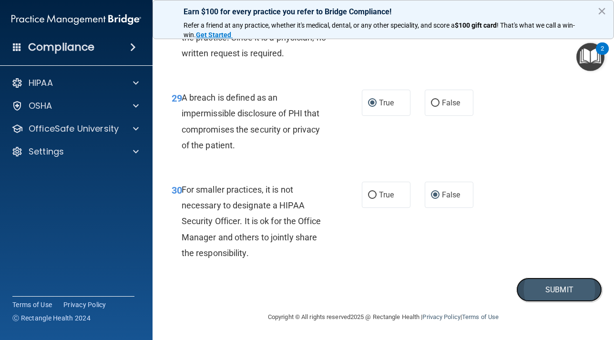
click at [553, 302] on button "Submit" at bounding box center [559, 289] width 86 height 24
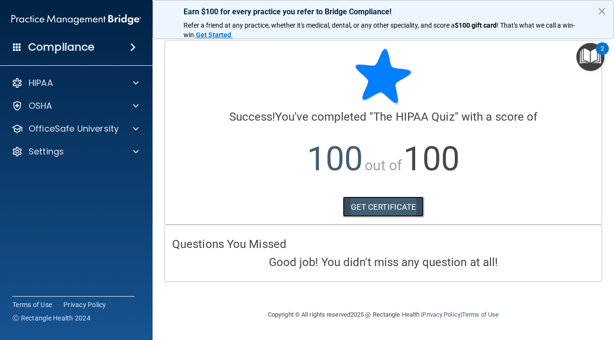
click at [371, 205] on link "GET CERTIFICATE" at bounding box center [383, 206] width 81 height 21
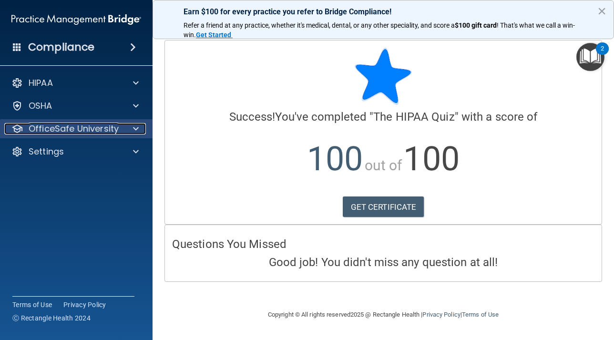
click at [102, 130] on p "OfficeSafe University" at bounding box center [74, 128] width 90 height 11
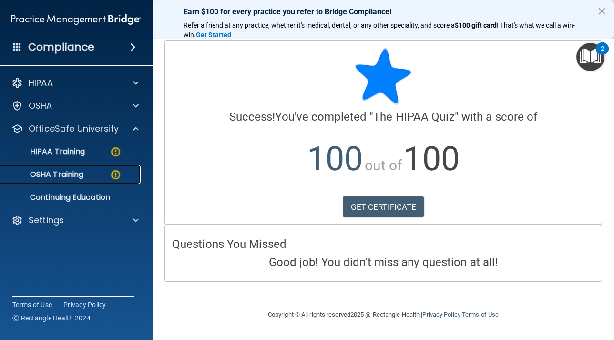
click at [53, 173] on p "OSHA Training" at bounding box center [44, 175] width 77 height 10
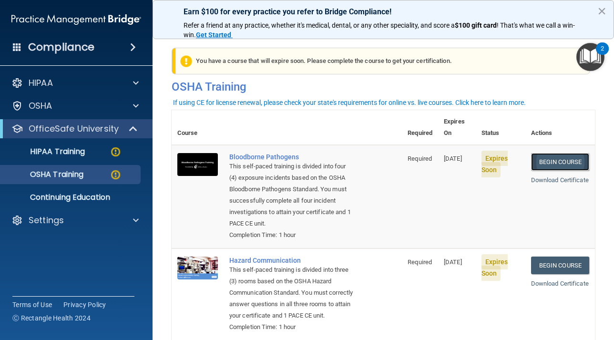
click at [549, 153] on link "Begin Course" at bounding box center [560, 162] width 58 height 18
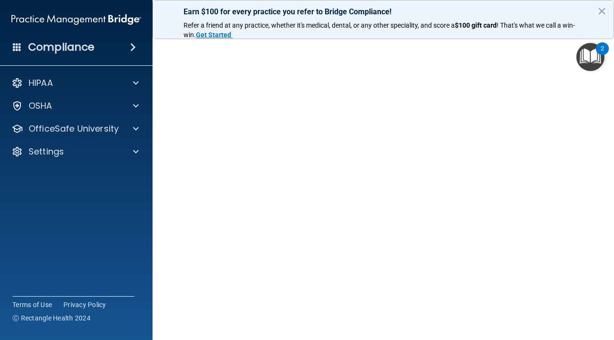
scroll to position [38, 0]
click at [134, 105] on span at bounding box center [136, 105] width 6 height 11
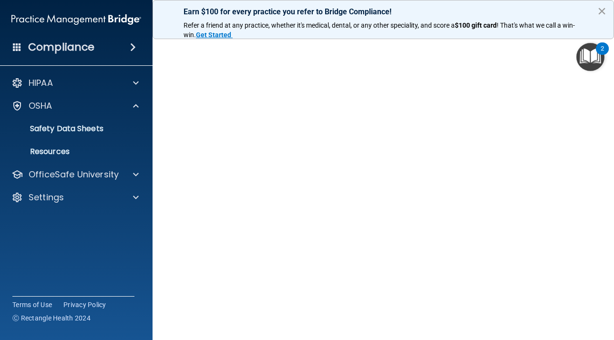
click at [600, 11] on button "×" at bounding box center [601, 10] width 9 height 15
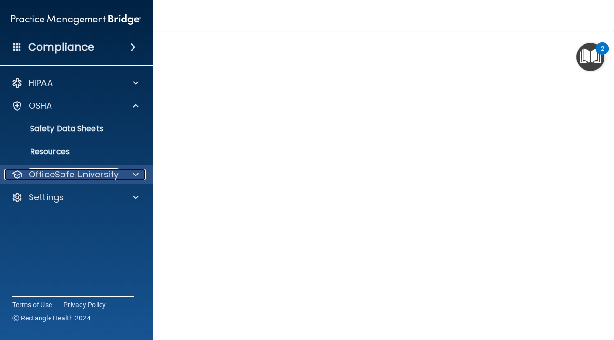
click at [137, 176] on span at bounding box center [136, 174] width 6 height 11
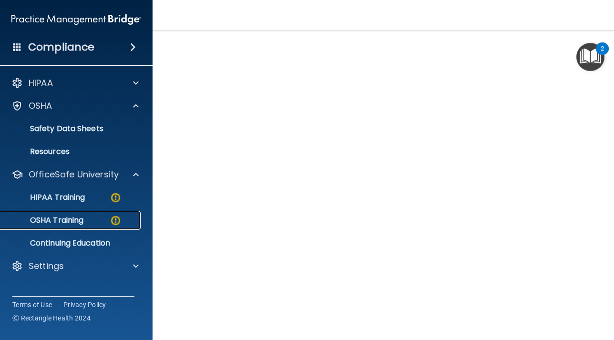
click at [81, 221] on p "OSHA Training" at bounding box center [44, 220] width 77 height 10
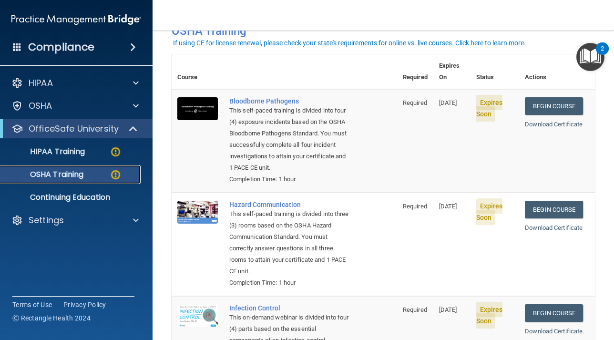
scroll to position [60, 0]
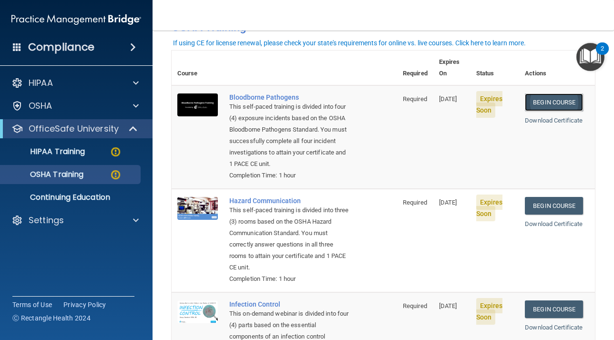
click at [569, 95] on link "Begin Course" at bounding box center [554, 102] width 58 height 18
